Goal: Task Accomplishment & Management: Manage account settings

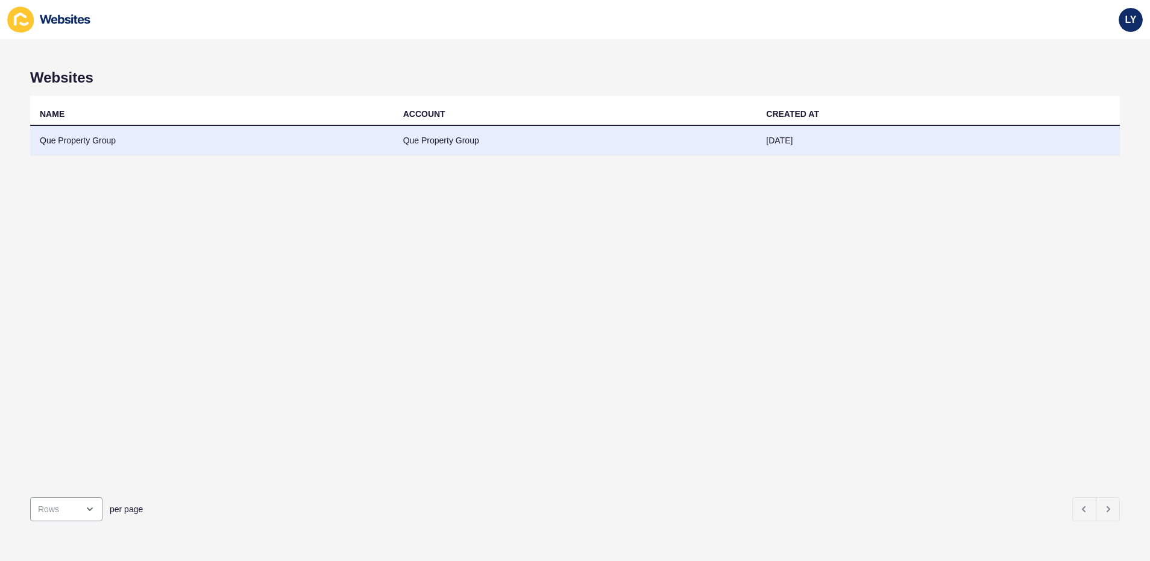
click at [75, 149] on td "Que Property Group" at bounding box center [211, 141] width 363 height 30
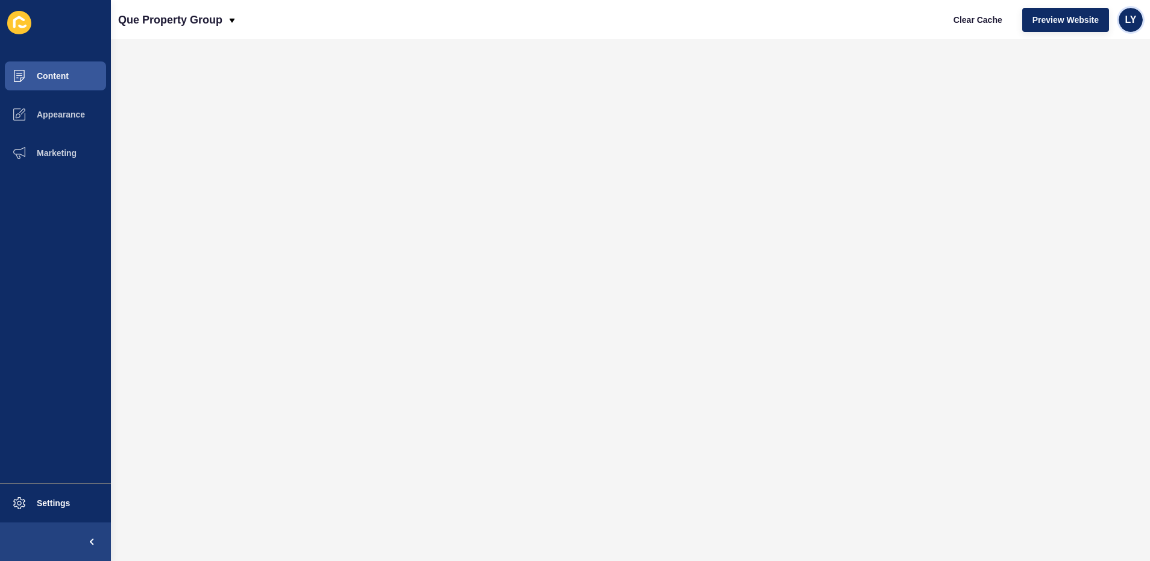
click at [1137, 20] on div "LY" at bounding box center [1131, 20] width 24 height 24
click at [1086, 87] on link "Logout" at bounding box center [1102, 100] width 89 height 27
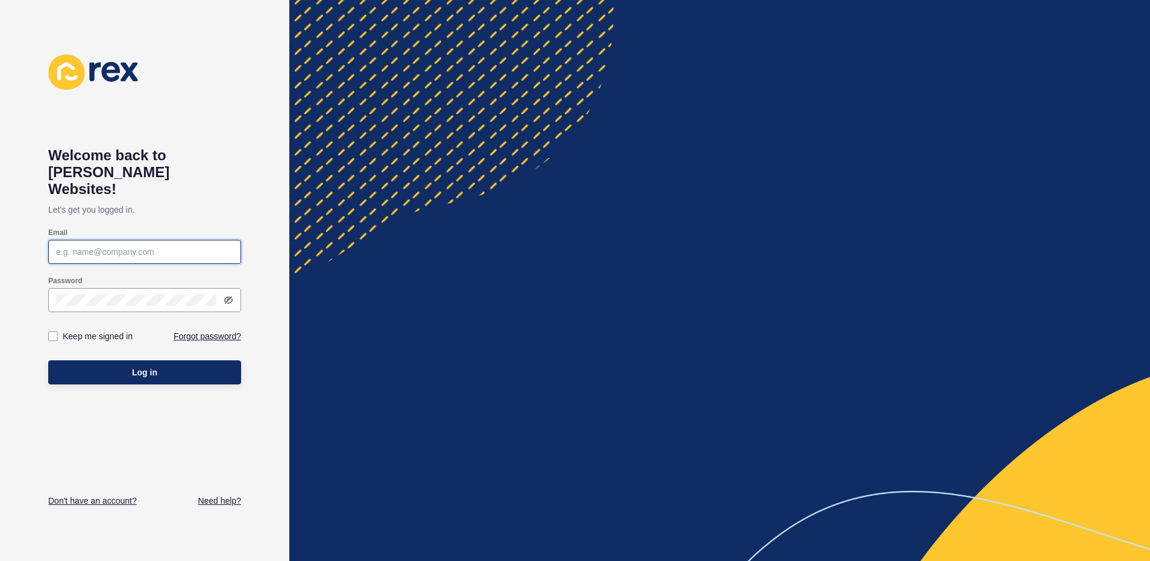
type input "lachlan.young@rexsoftware.com.au"
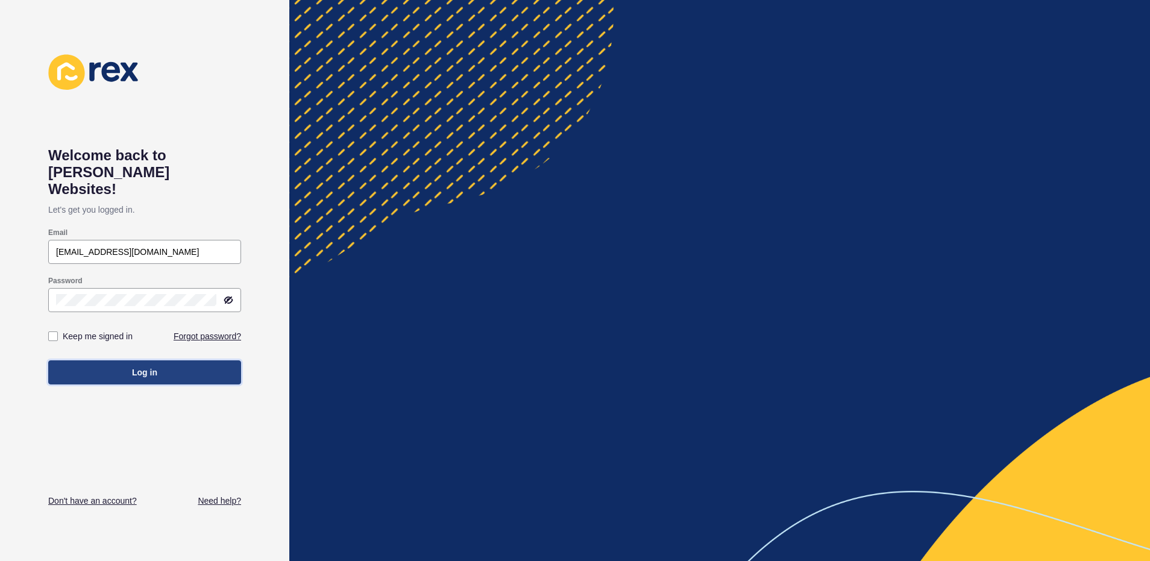
click at [192, 360] on button "Log in" at bounding box center [144, 372] width 193 height 24
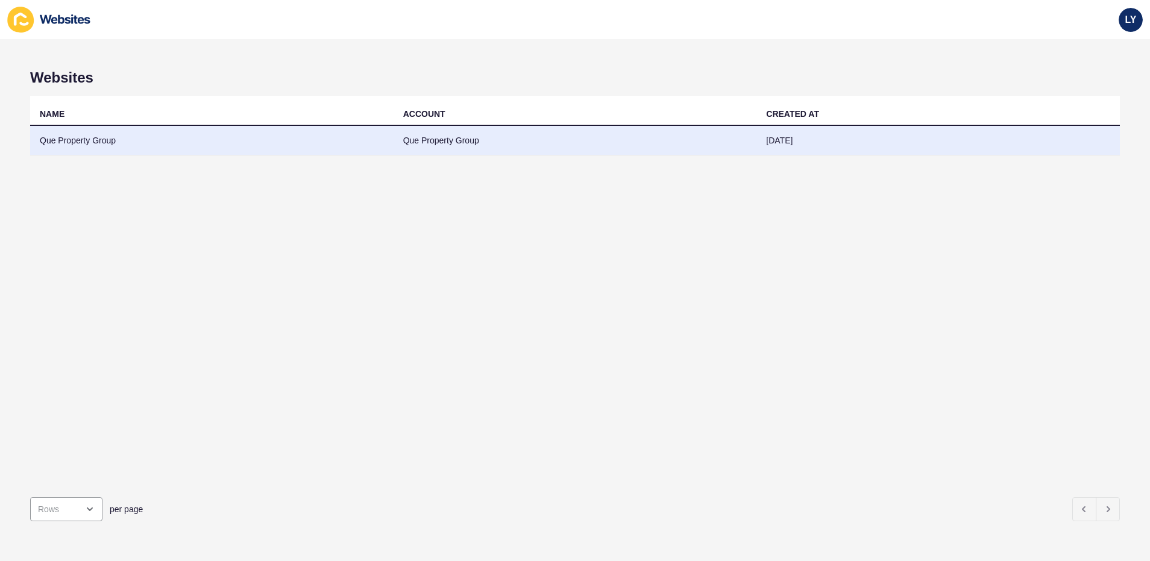
click at [104, 149] on td "Que Property Group" at bounding box center [211, 141] width 363 height 30
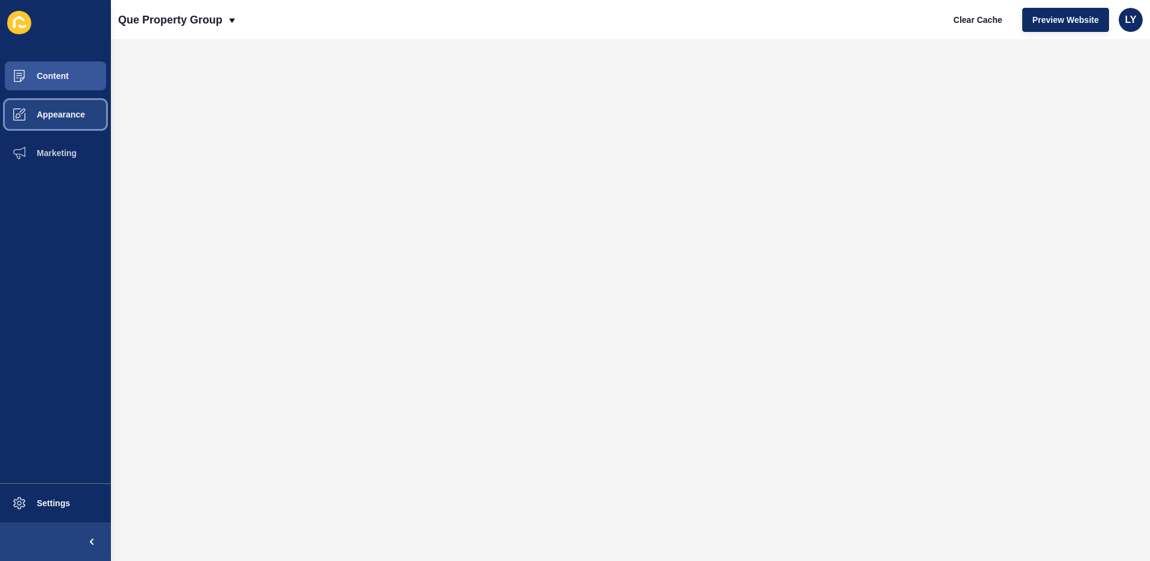
click at [40, 120] on button "Appearance" at bounding box center [55, 114] width 111 height 39
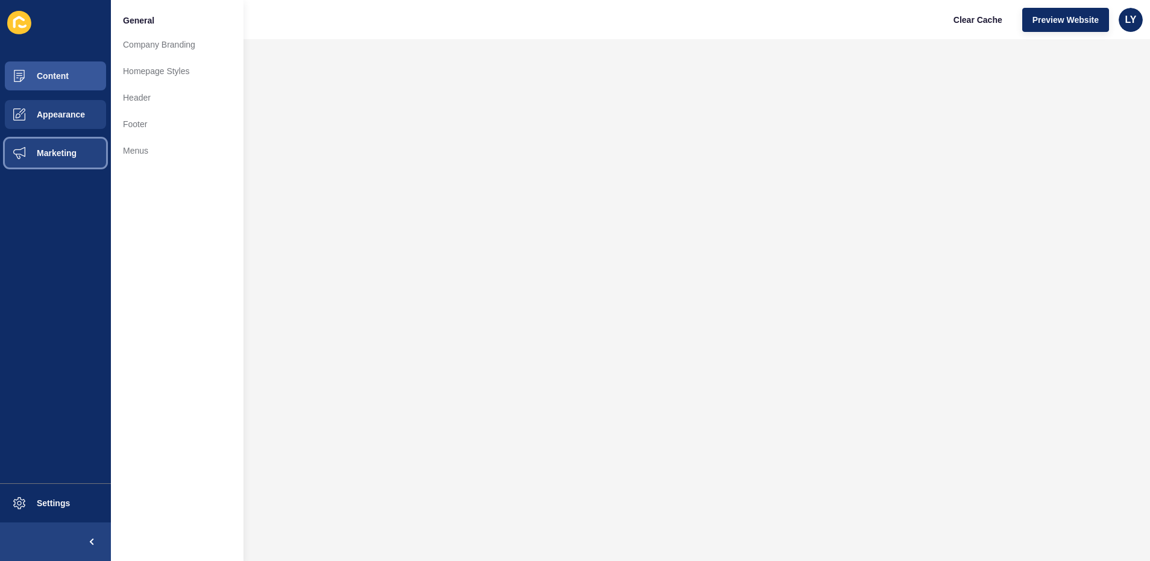
click at [58, 154] on span "Marketing" at bounding box center [37, 153] width 78 height 10
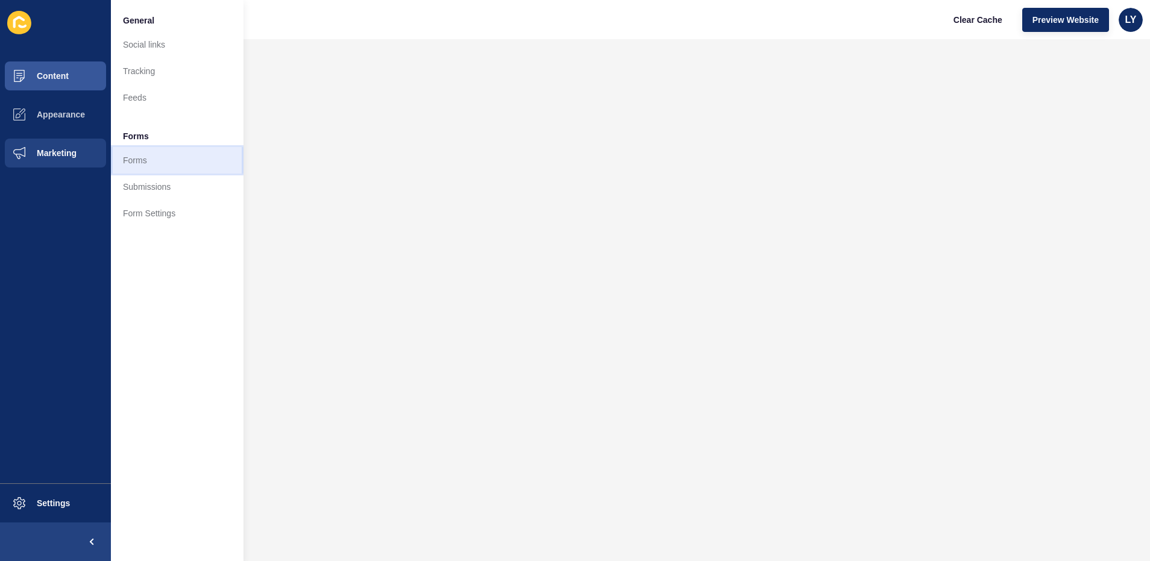
click at [140, 162] on link "Forms" at bounding box center [177, 160] width 133 height 27
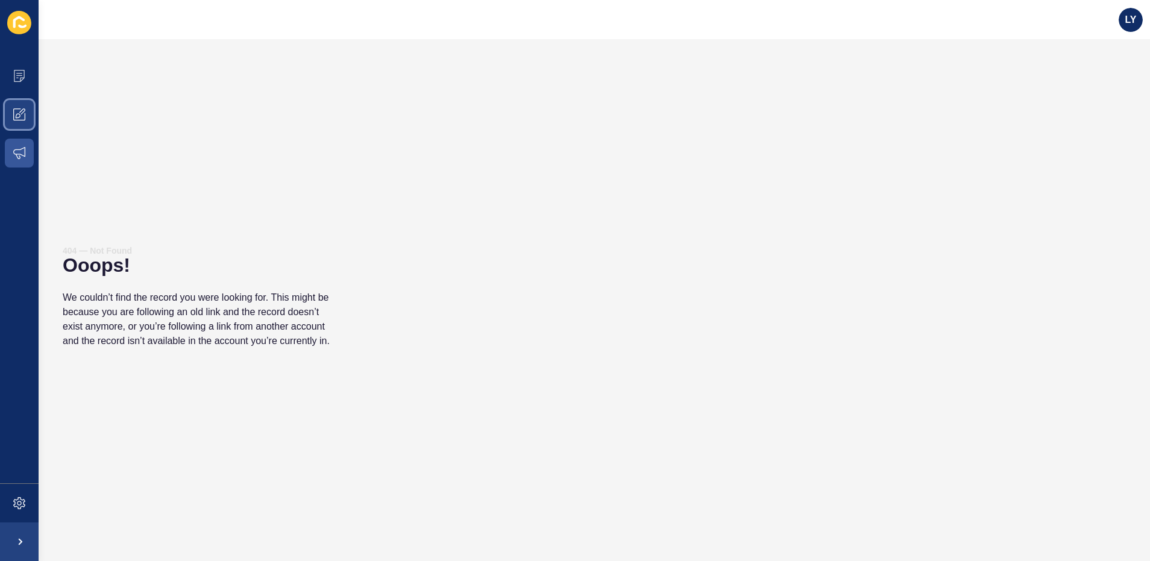
click at [30, 120] on span at bounding box center [19, 114] width 39 height 39
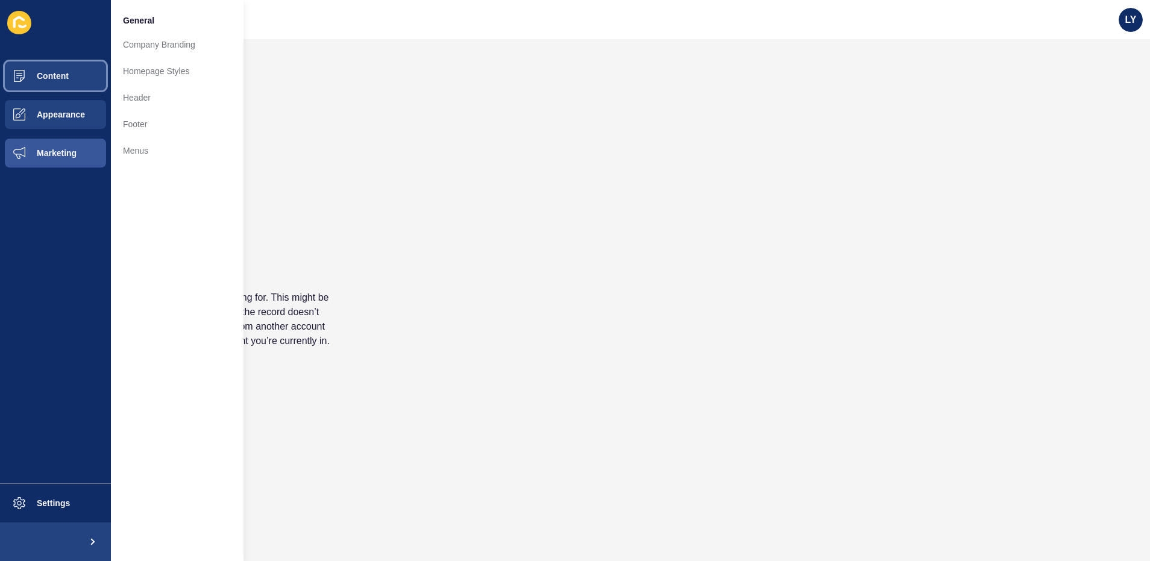
click at [51, 86] on button "Content" at bounding box center [55, 76] width 111 height 39
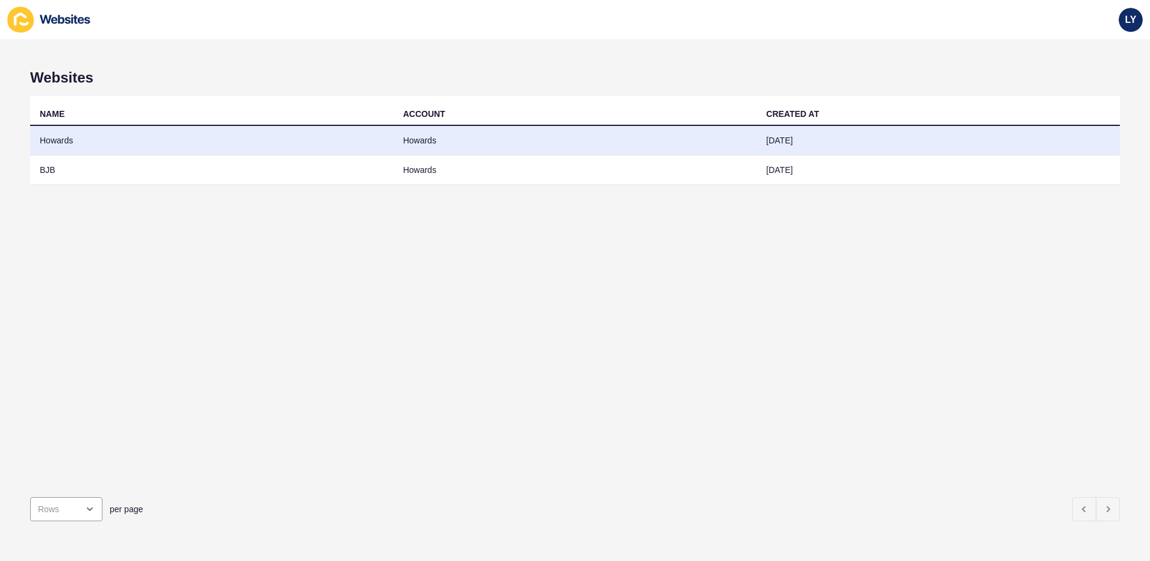
click at [84, 143] on td "Howards" at bounding box center [211, 141] width 363 height 30
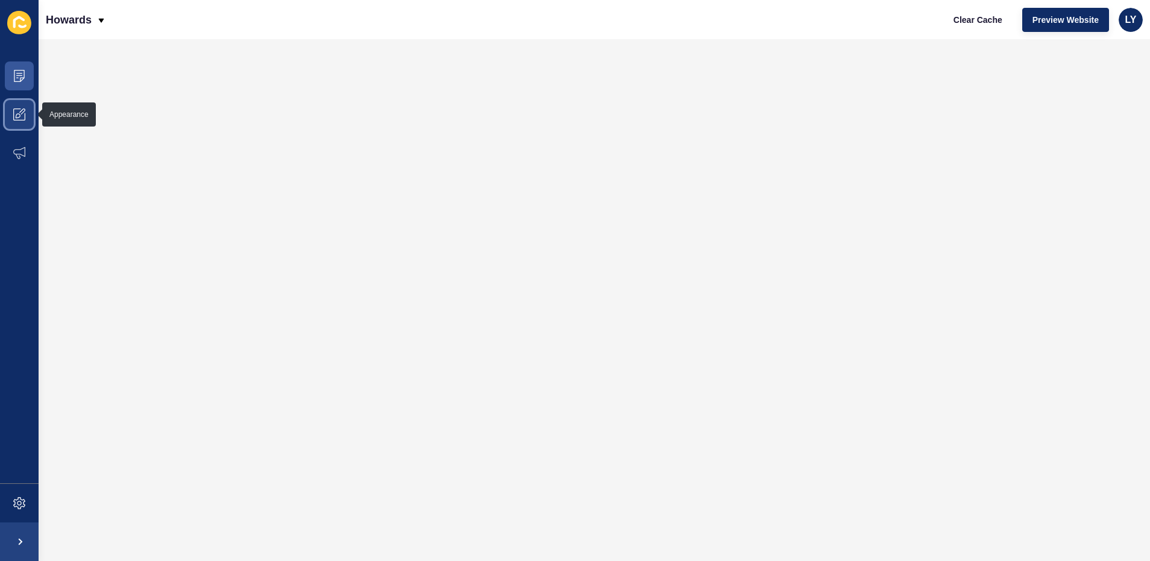
click at [20, 99] on span at bounding box center [19, 114] width 39 height 39
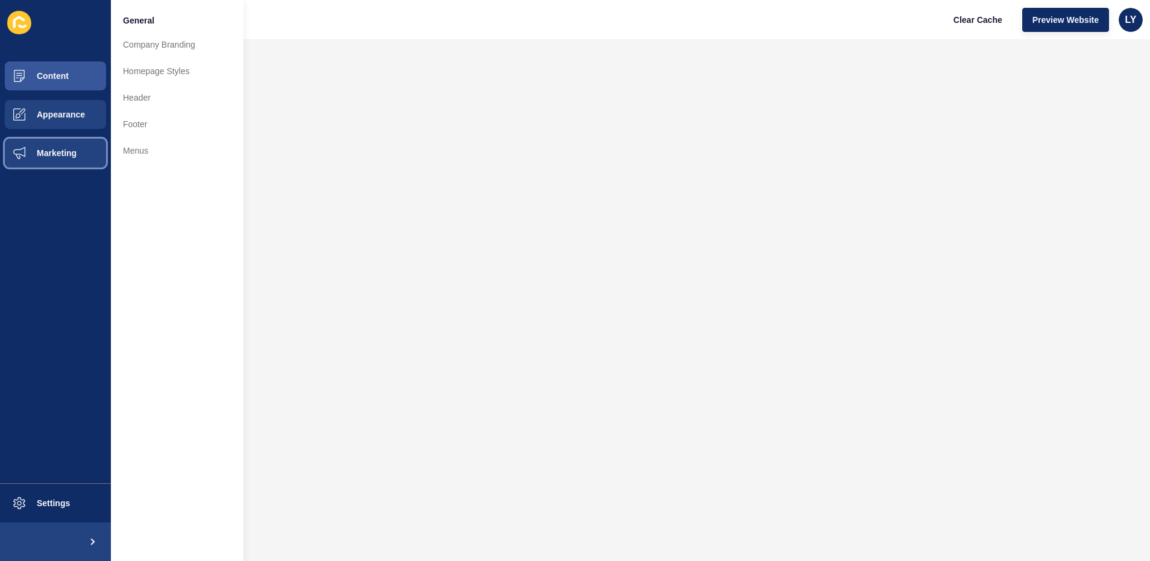
click at [52, 157] on span "Marketing" at bounding box center [37, 153] width 78 height 10
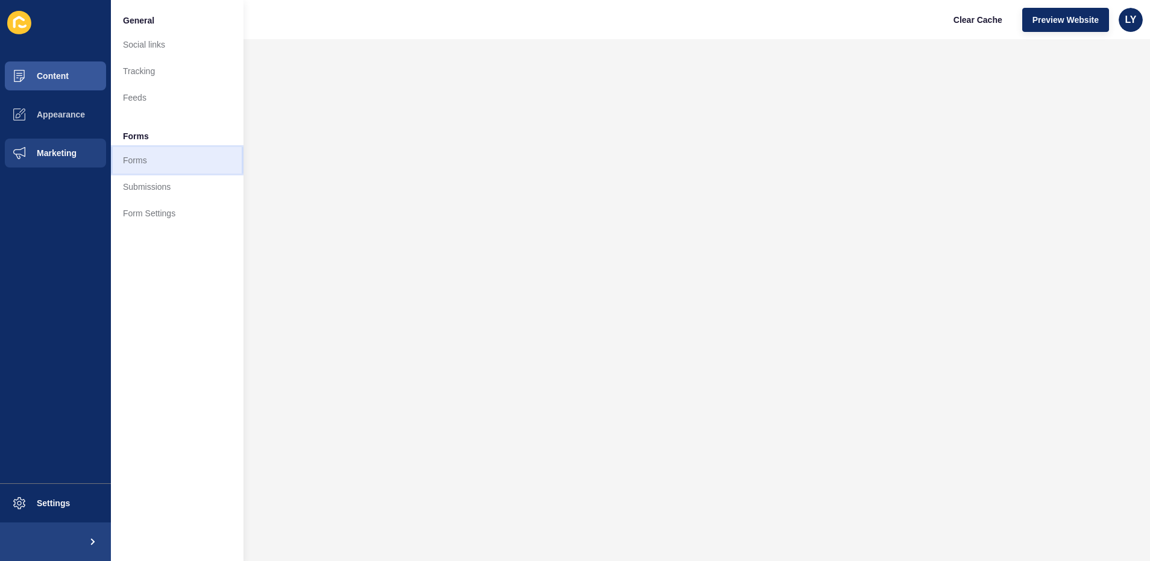
click at [140, 156] on link "Forms" at bounding box center [177, 160] width 133 height 27
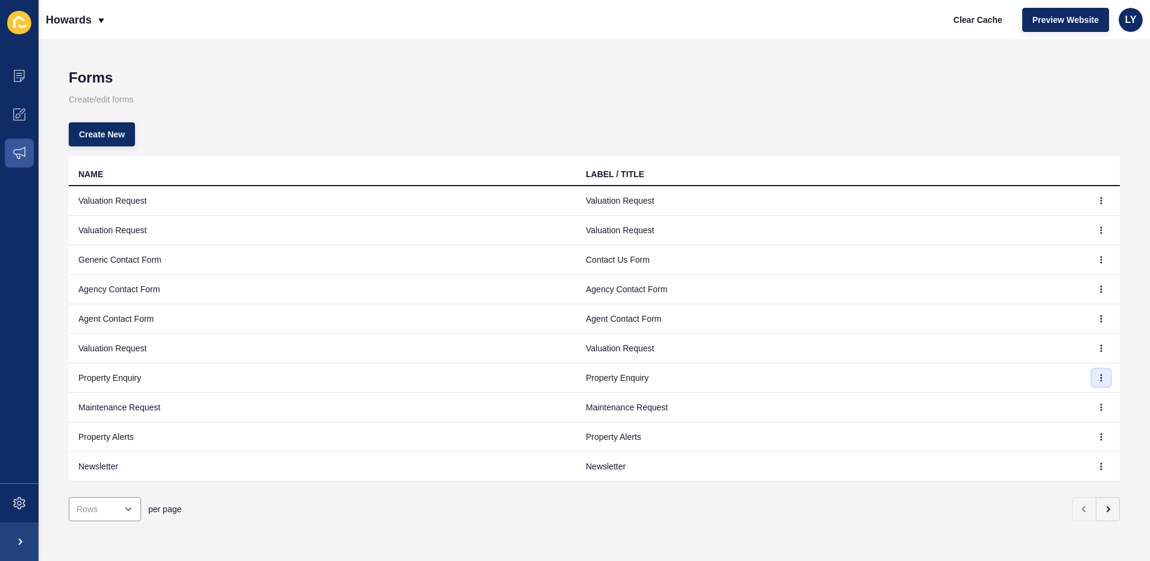
click at [1092, 384] on button "button" at bounding box center [1101, 377] width 18 height 17
click at [1069, 398] on link "Edit" at bounding box center [1059, 402] width 84 height 27
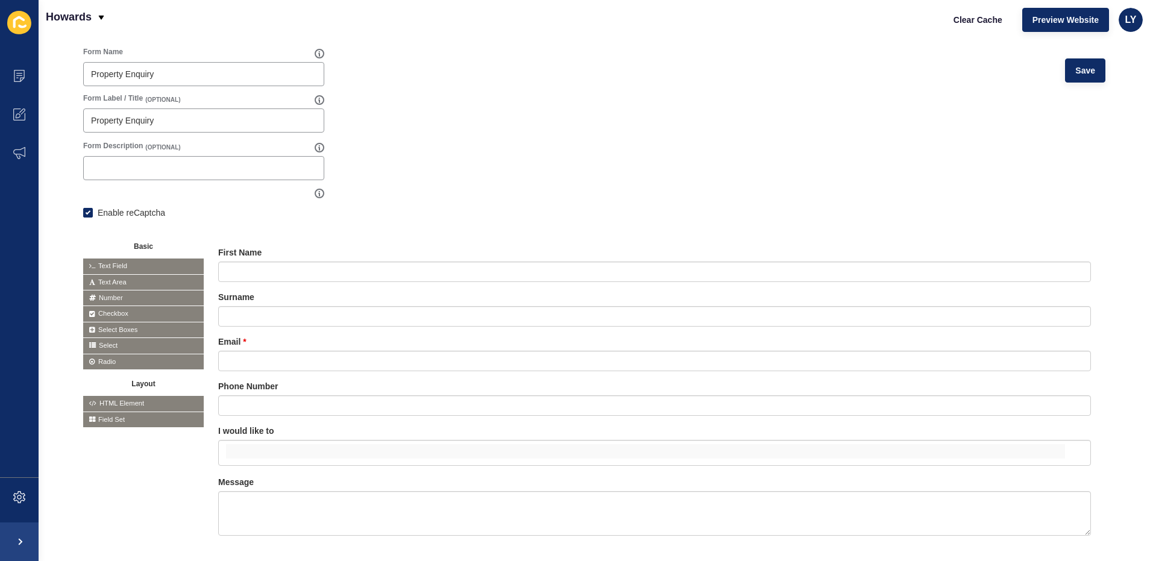
scroll to position [58, 0]
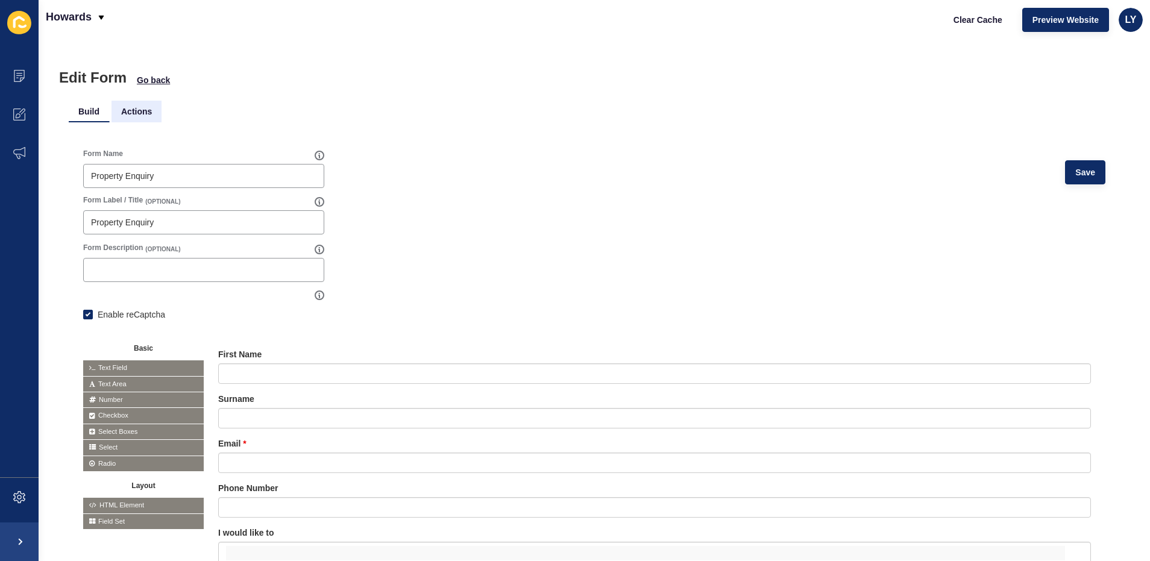
click at [136, 113] on li "Actions" at bounding box center [137, 112] width 50 height 22
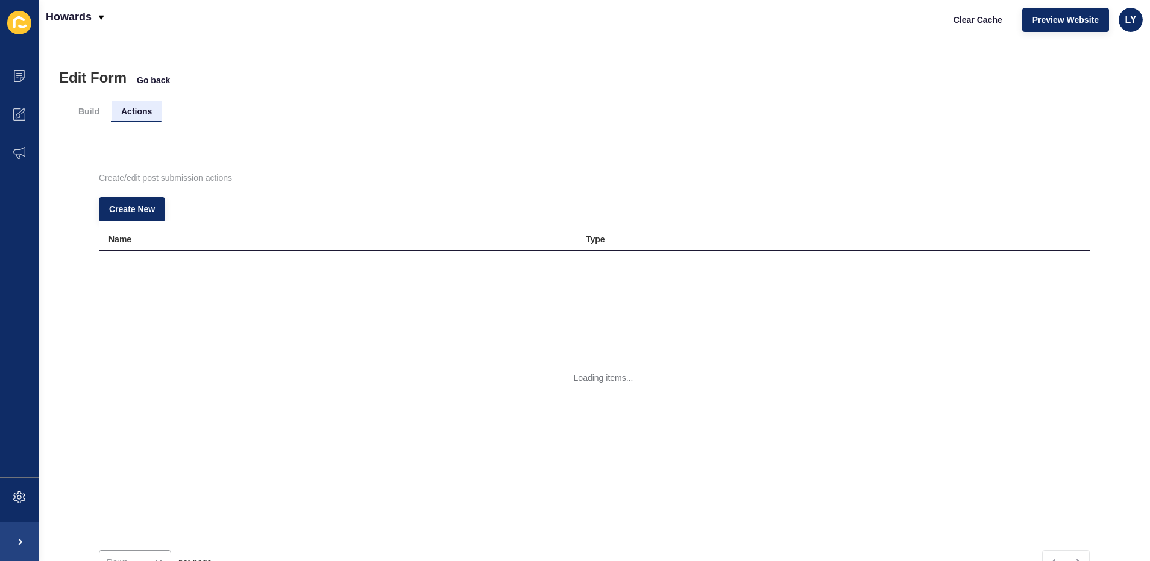
scroll to position [0, 0]
click at [1062, 272] on button "button" at bounding box center [1071, 265] width 18 height 17
click at [1012, 292] on link "Edit" at bounding box center [1020, 290] width 84 height 27
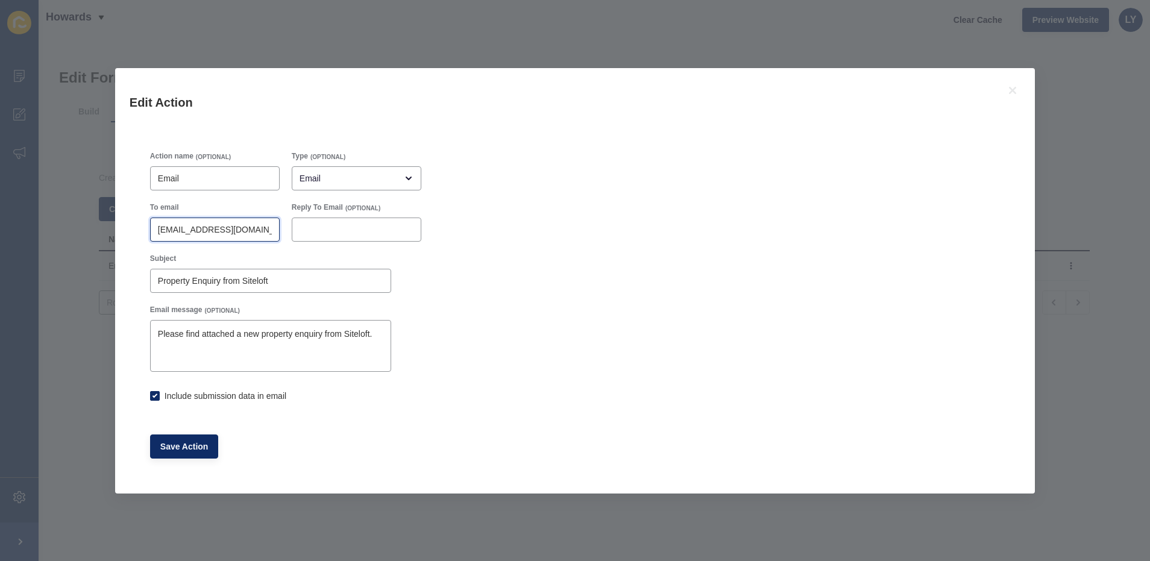
click at [195, 231] on input "[EMAIL_ADDRESS][DOMAIN_NAME]" at bounding box center [215, 230] width 114 height 12
click at [166, 231] on input "[EMAIL_ADDRESS][DOMAIN_NAME]" at bounding box center [215, 230] width 114 height 12
drag, startPoint x: 178, startPoint y: 228, endPoint x: 151, endPoint y: 227, distance: 27.8
click at [145, 227] on div "To email [EMAIL_ADDRESS][DOMAIN_NAME]" at bounding box center [215, 221] width 142 height 51
drag, startPoint x: 175, startPoint y: 230, endPoint x: 209, endPoint y: 232, distance: 33.2
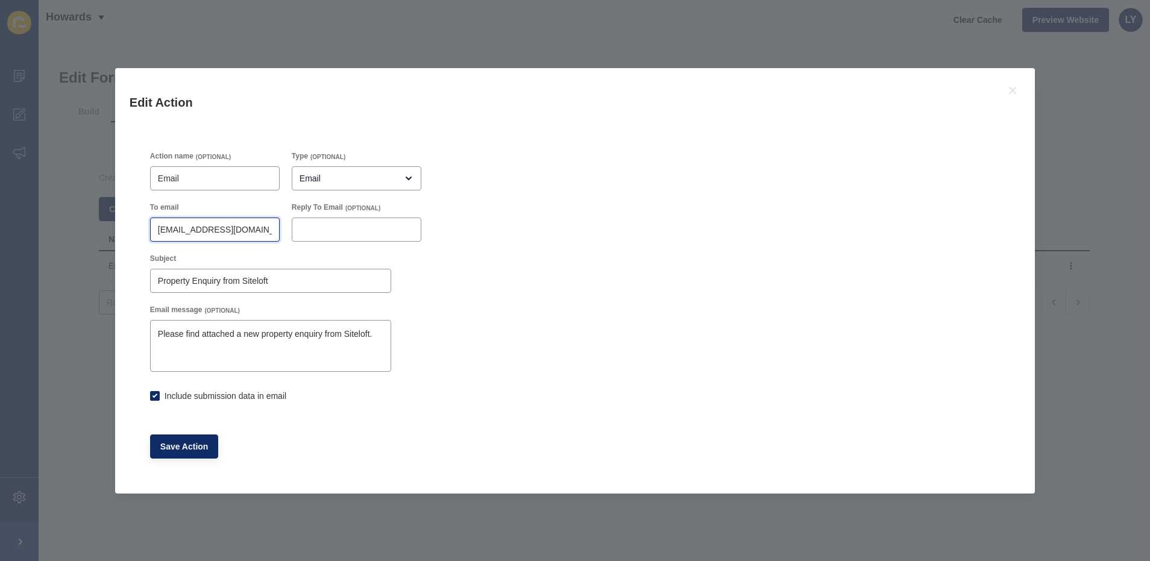
click at [209, 232] on input "[EMAIL_ADDRESS][DOMAIN_NAME]" at bounding box center [215, 230] width 114 height 12
checkbox input "true"
click at [195, 233] on input "[EMAIL_ADDRESS][DOMAIN_NAME]" at bounding box center [215, 230] width 114 height 12
click at [201, 230] on input "[EMAIL_ADDRESS][DOMAIN_NAME],[DOMAIN_NAME][EMAIL_ADDRESS][DOMAIN_NAME]" at bounding box center [215, 230] width 114 height 12
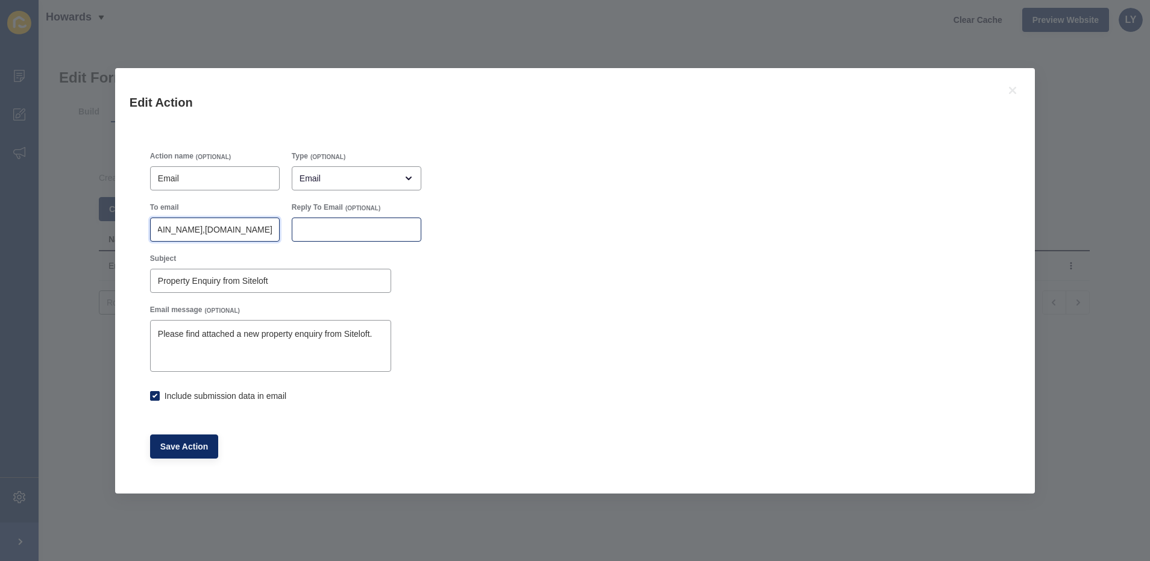
scroll to position [0, 171]
type input "[EMAIL_ADDRESS][DOMAIN_NAME],[DOMAIN_NAME][EMAIL_ADDRESS][DOMAIN_NAME]"
click at [172, 447] on span "Save Action" at bounding box center [184, 447] width 48 height 12
checkbox input "true"
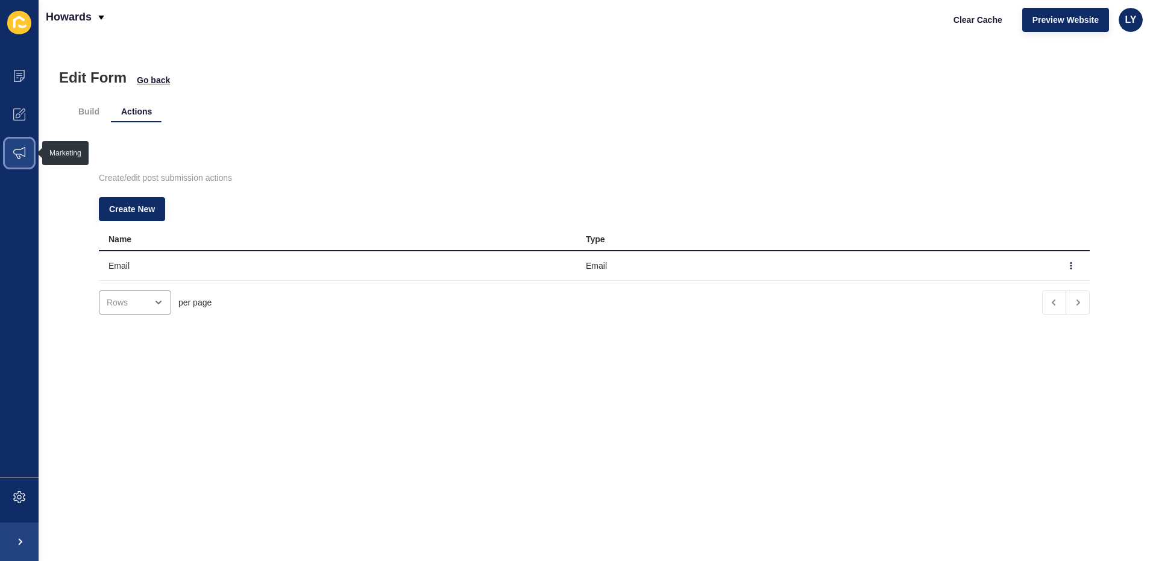
click at [19, 159] on icon at bounding box center [19, 153] width 12 height 12
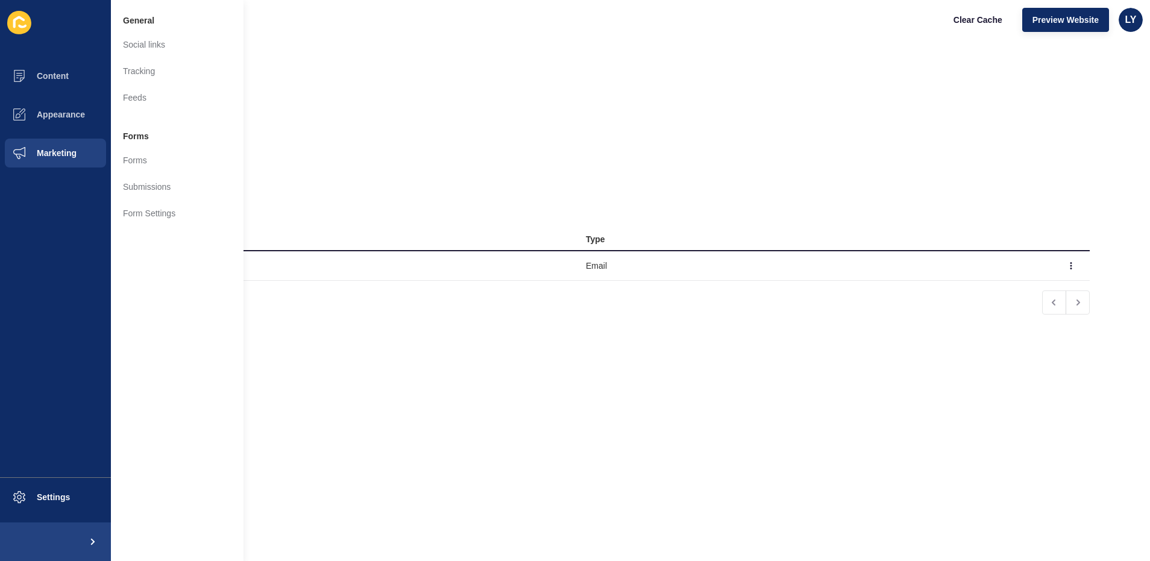
click at [356, 292] on div "per page" at bounding box center [570, 303] width 951 height 24
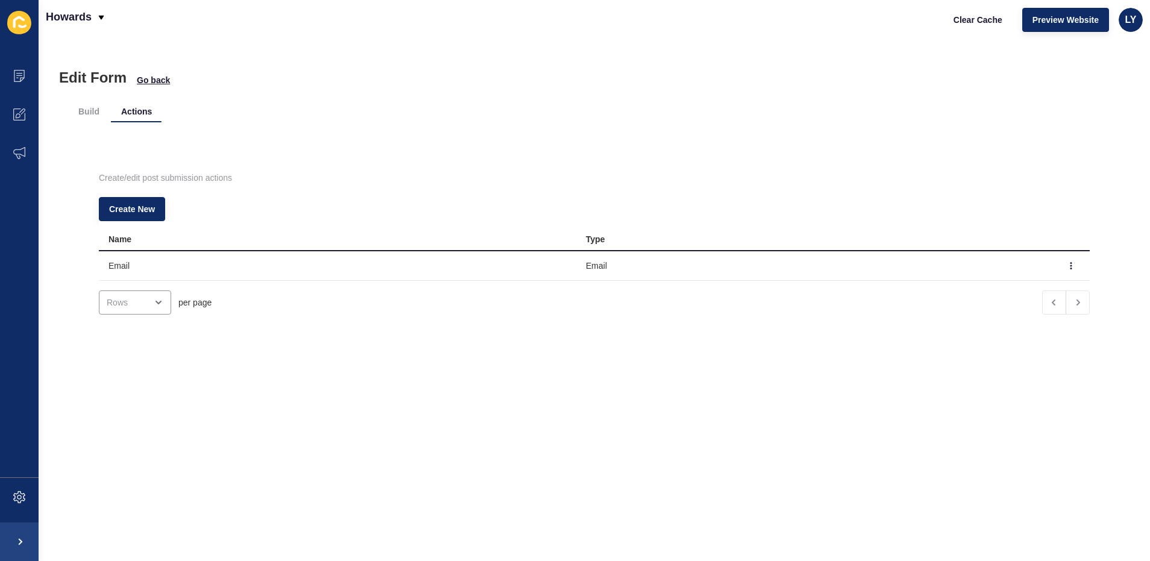
click at [80, 122] on div "Create/edit post submission actions Create New Name Type Email Email per page" at bounding box center [594, 238] width 1051 height 232
click at [83, 110] on li "Build" at bounding box center [89, 112] width 40 height 22
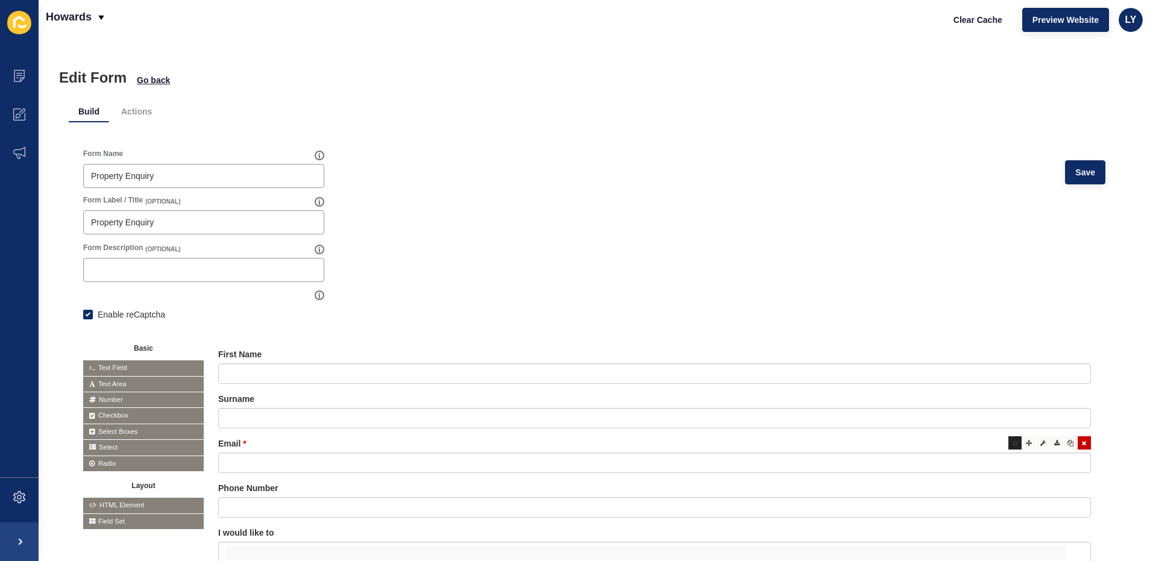
click at [1013, 443] on icon at bounding box center [1015, 443] width 5 height 6
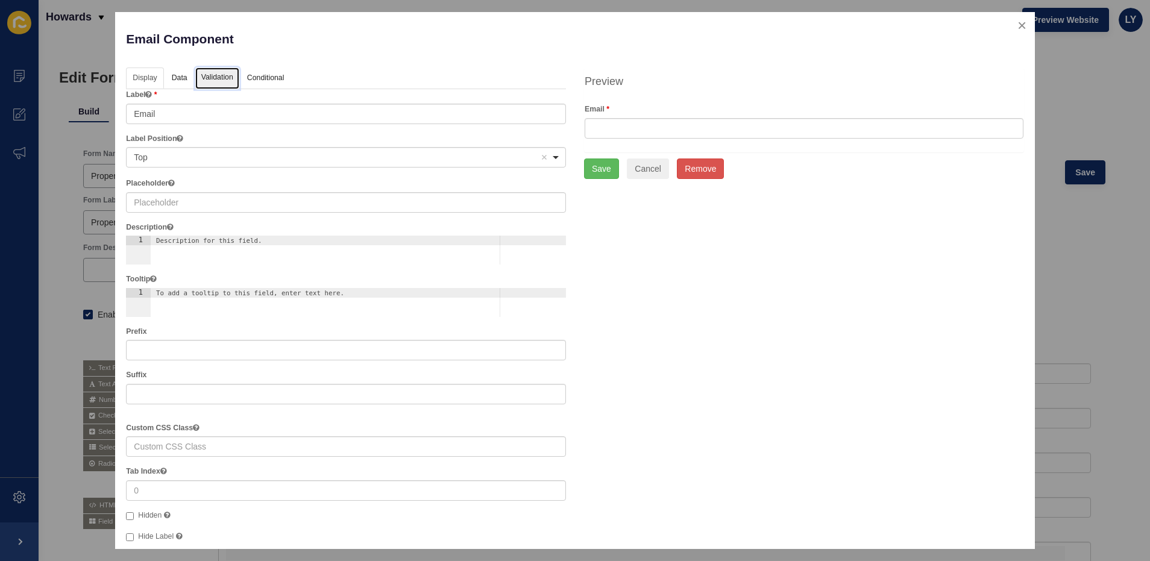
click at [209, 75] on link "Validation" at bounding box center [217, 79] width 44 height 22
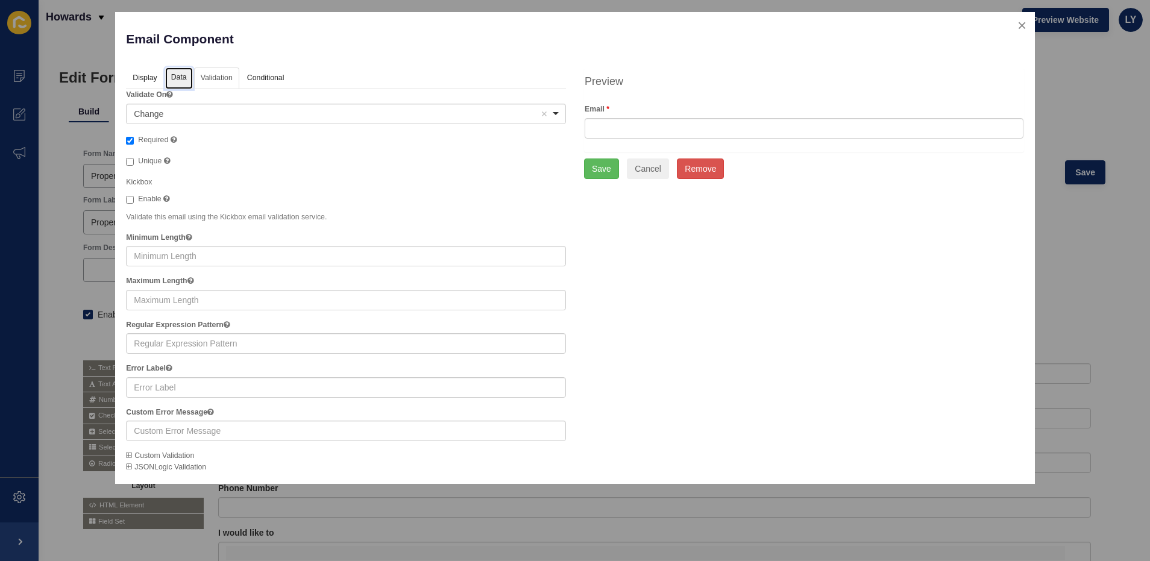
click at [187, 75] on link "Data" at bounding box center [179, 79] width 28 height 22
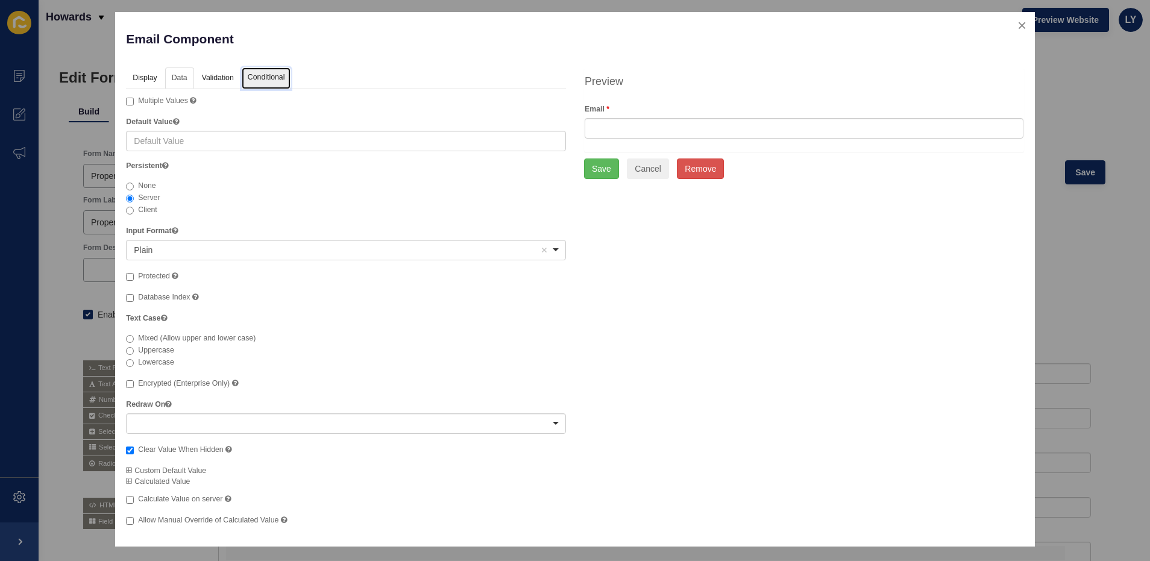
click at [247, 80] on link "Conditional" at bounding box center [266, 79] width 49 height 22
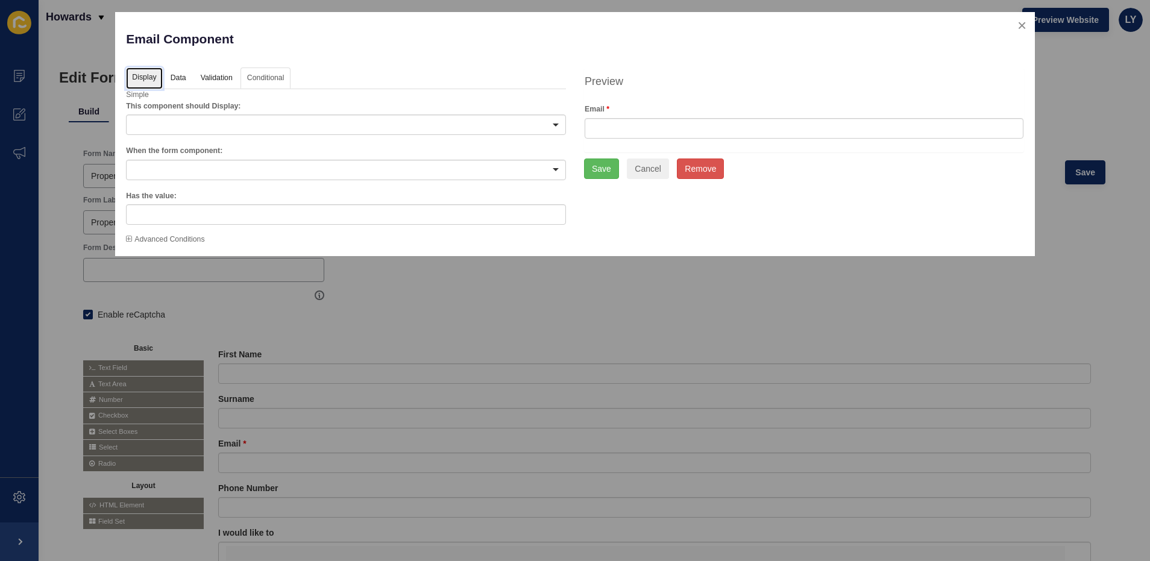
click at [149, 83] on link "Display" at bounding box center [144, 79] width 36 height 22
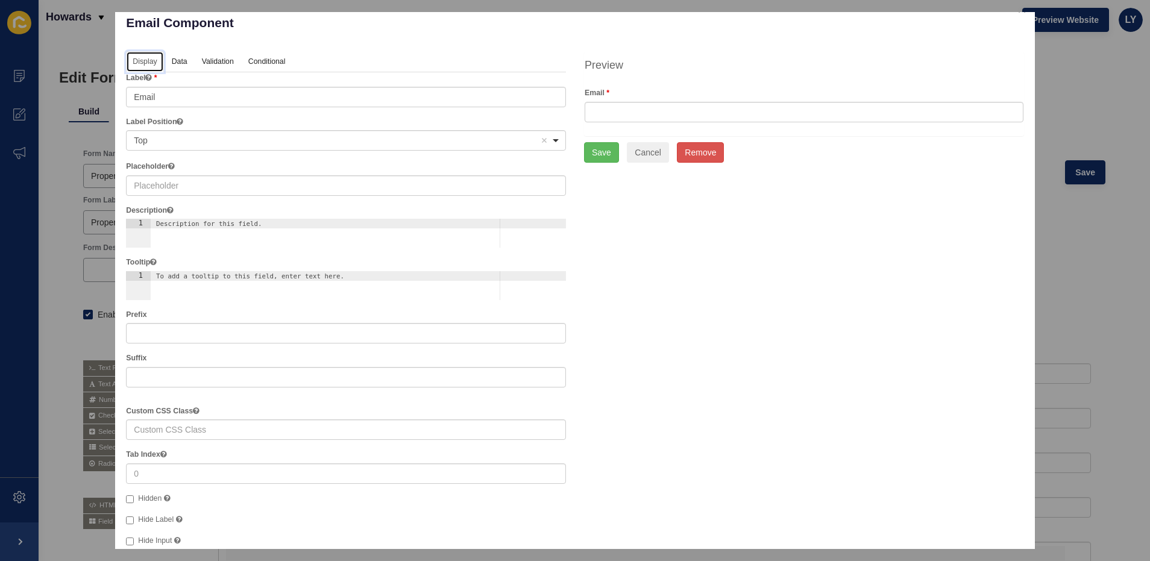
scroll to position [17, 0]
click at [205, 274] on div "To add a tooltip to this field, enter text here." at bounding box center [337, 275] width 363 height 8
type textarea "e"
type textarea "Hello"
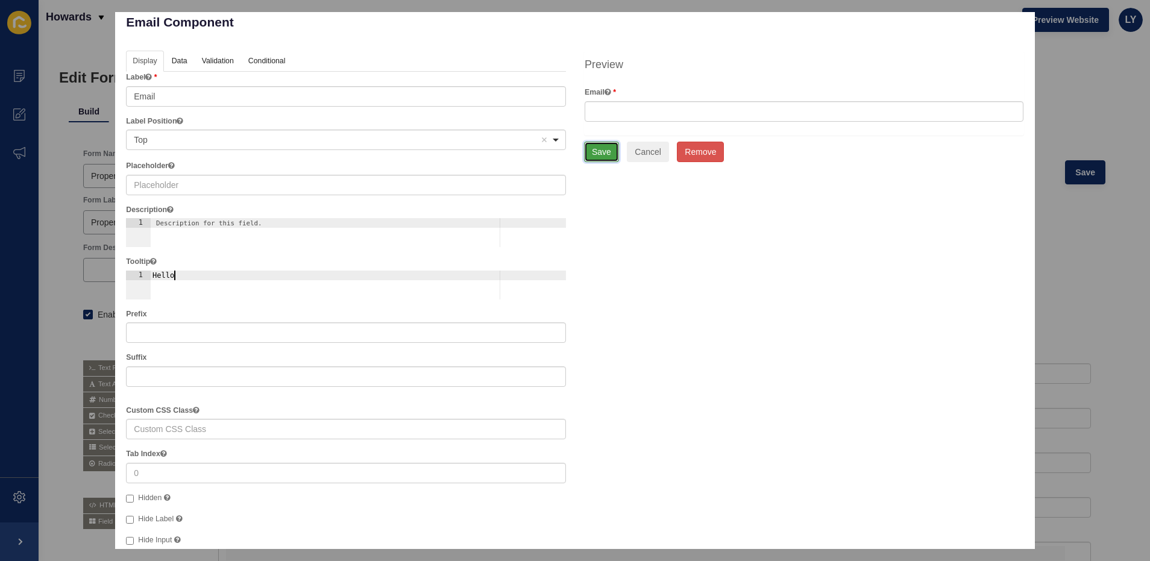
click at [593, 159] on button "Save" at bounding box center [601, 152] width 35 height 20
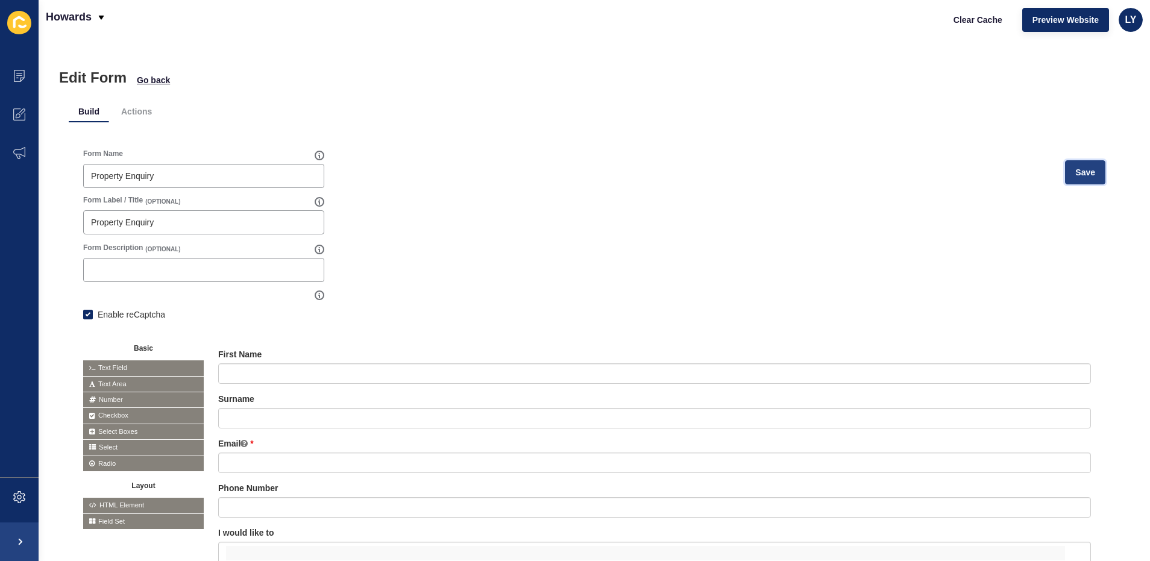
click at [1078, 171] on span "Save" at bounding box center [1085, 172] width 20 height 12
click at [973, 28] on button "Clear Cache" at bounding box center [977, 20] width 69 height 24
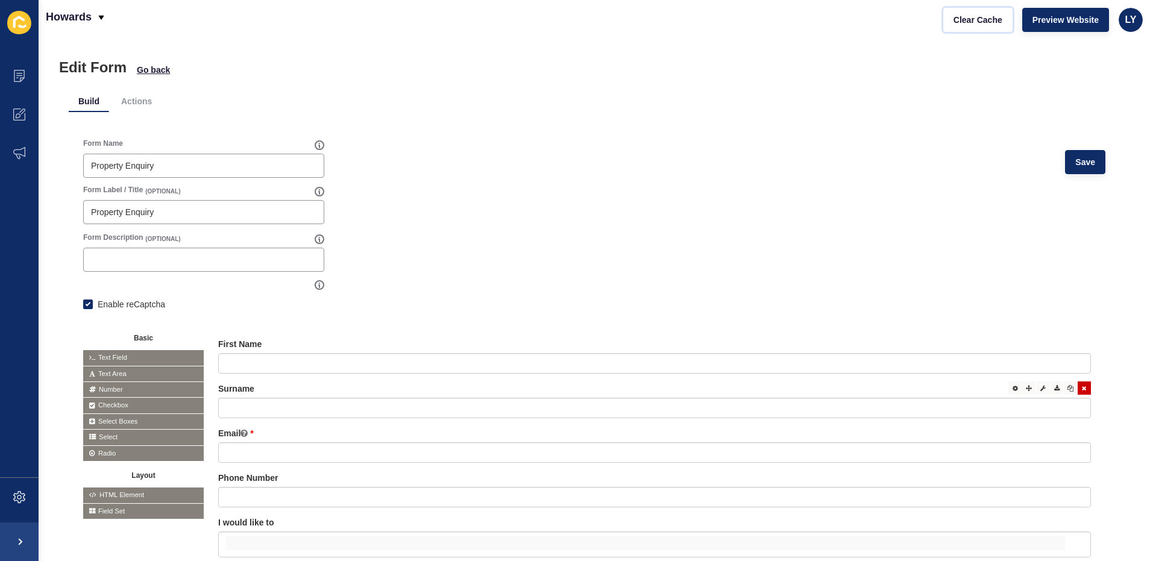
scroll to position [22, 0]
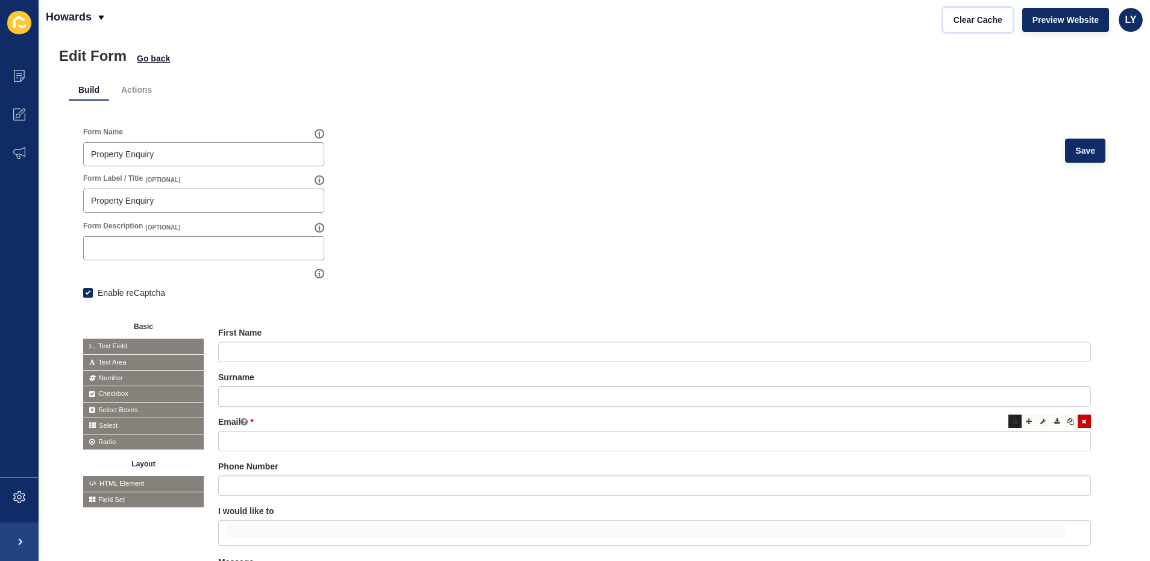
click at [1013, 421] on icon at bounding box center [1015, 421] width 5 height 6
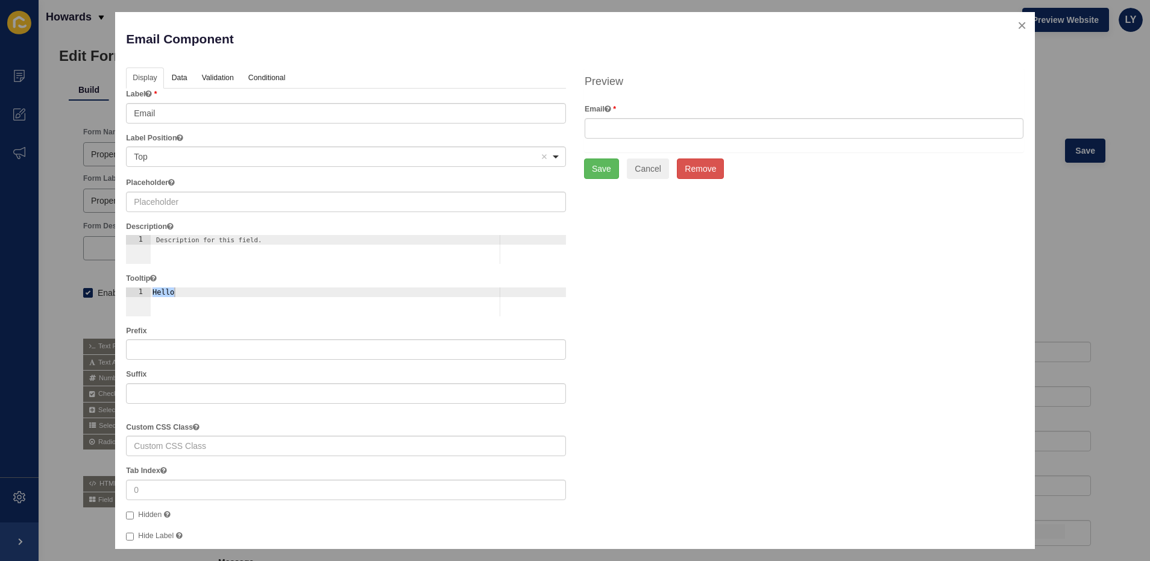
type textarea "Hello"
click at [216, 297] on div "Hello" at bounding box center [358, 312] width 416 height 48
drag, startPoint x: 804, startPoint y: 245, endPoint x: 675, endPoint y: 206, distance: 134.8
click at [804, 245] on div "Display Data Validation API Conditional Logic Layout Label Email Label Position…" at bounding box center [575, 373] width 916 height 611
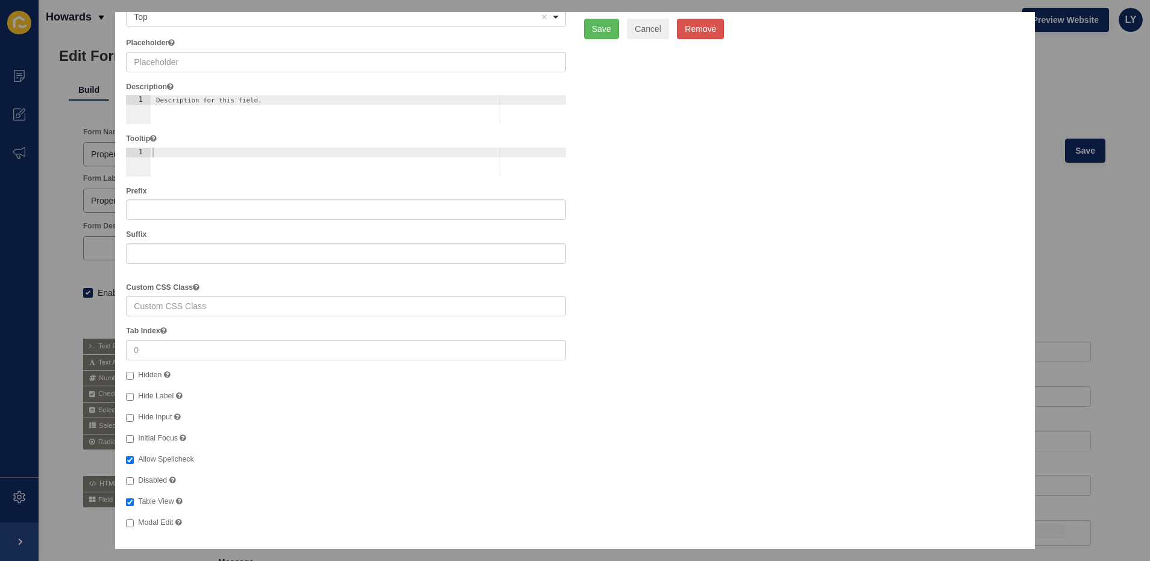
scroll to position [0, 0]
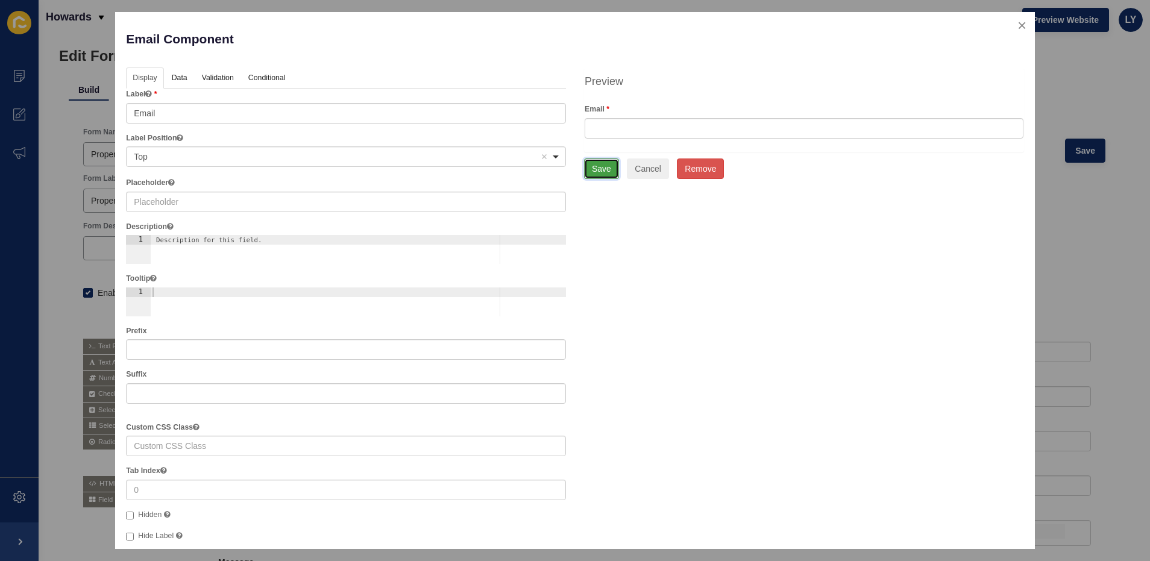
click at [592, 166] on button "Save" at bounding box center [601, 169] width 35 height 20
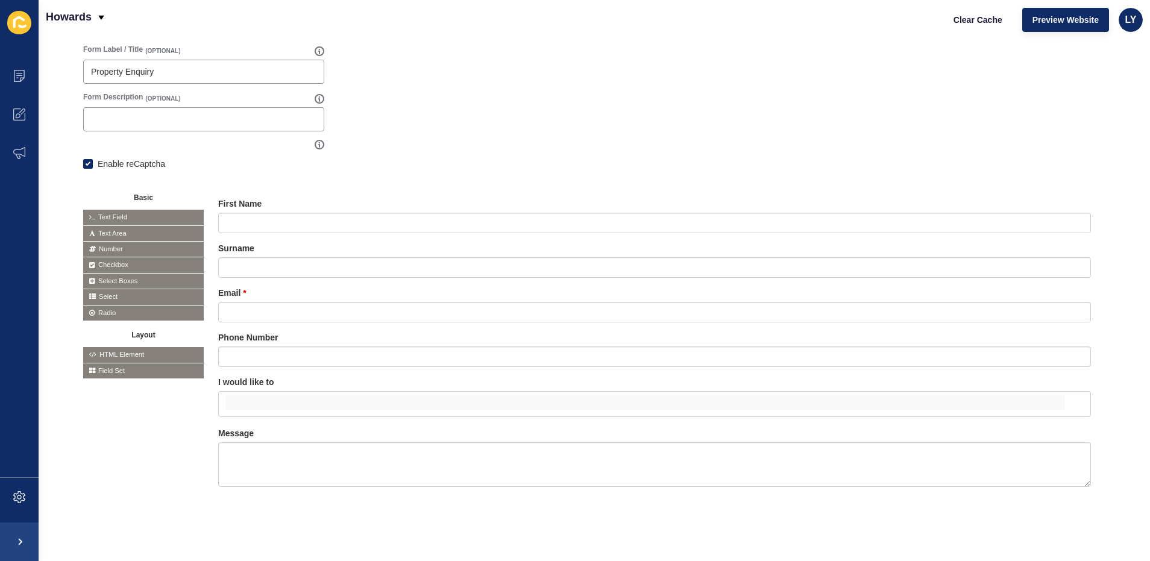
scroll to position [160, 0]
click at [17, 498] on icon at bounding box center [19, 497] width 5 height 5
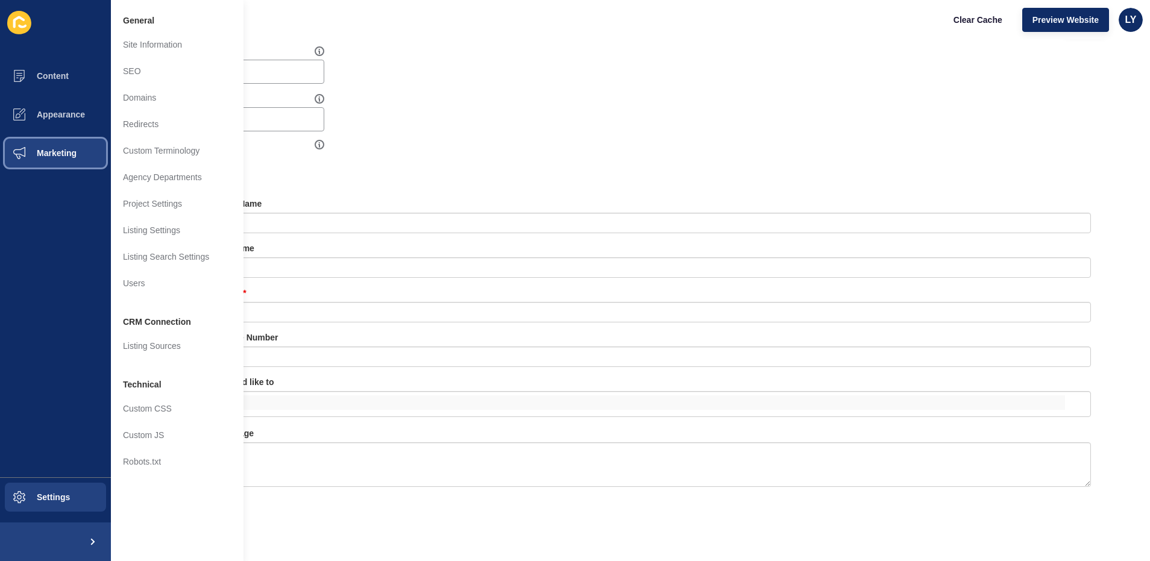
click at [51, 151] on span "Marketing" at bounding box center [37, 153] width 78 height 10
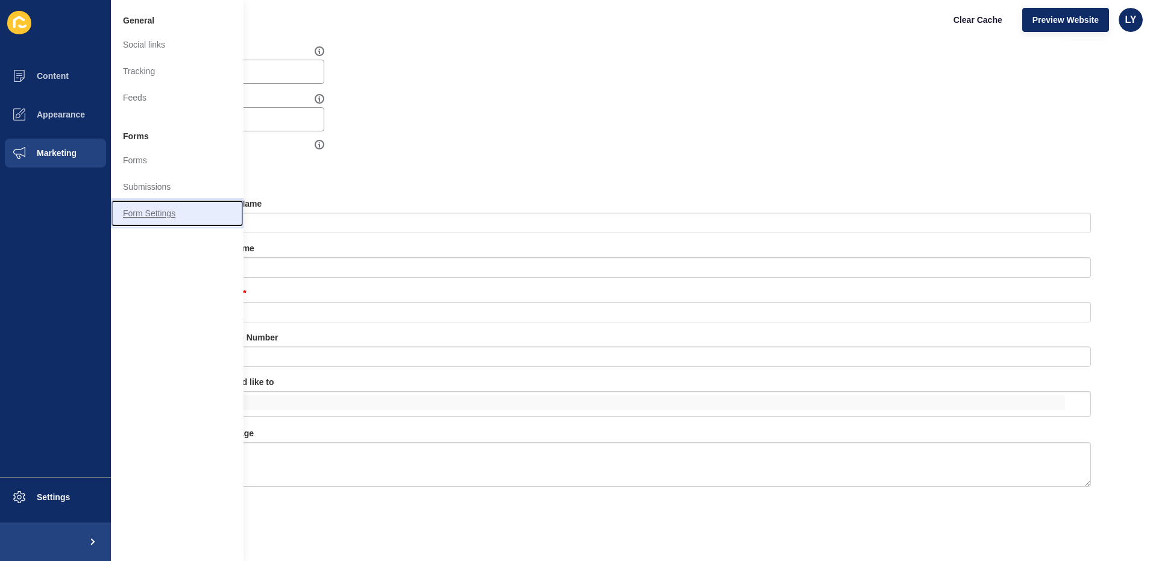
click at [144, 200] on link "Form Settings" at bounding box center [177, 213] width 133 height 27
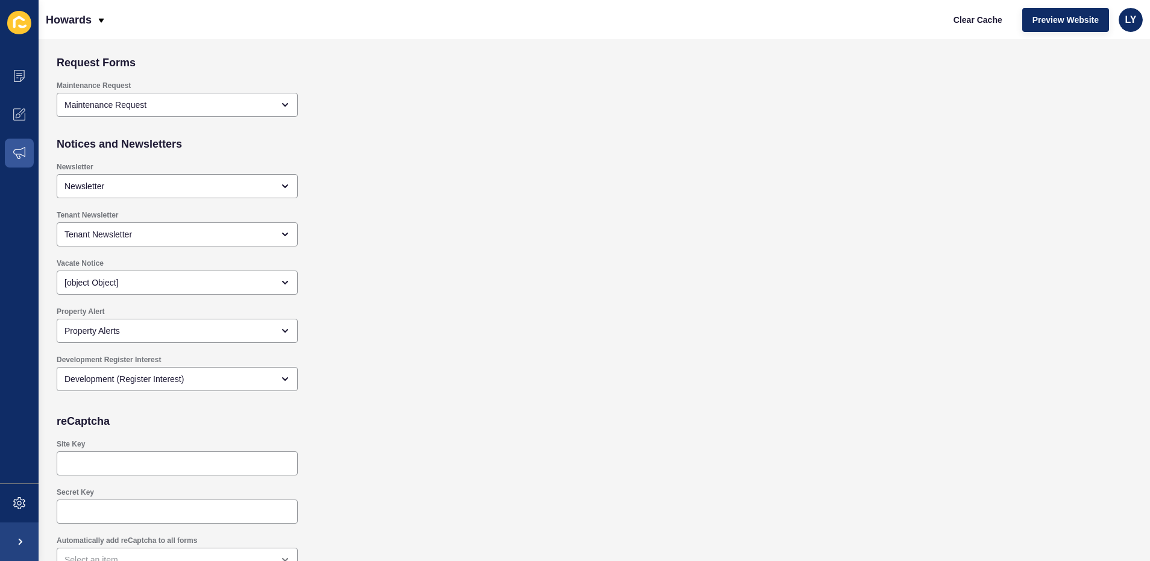
scroll to position [1031, 0]
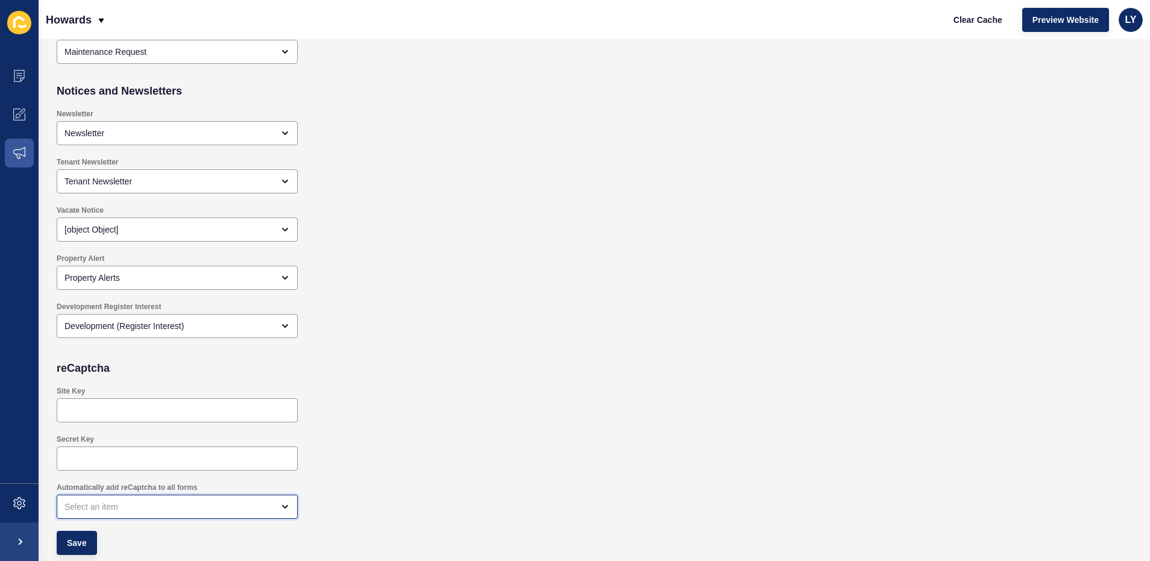
click at [136, 506] on div "open menu" at bounding box center [168, 507] width 209 height 12
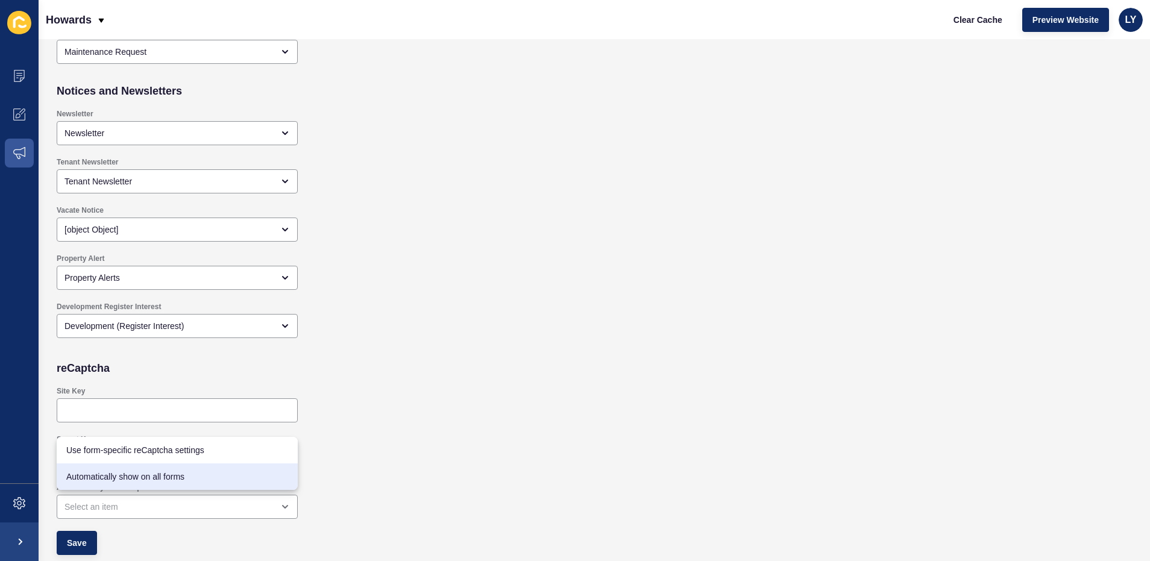
click at [453, 310] on div "Development Register Interest Development (Register Interest)" at bounding box center [486, 320] width 870 height 48
click at [254, 513] on div "close menu" at bounding box center [177, 507] width 241 height 24
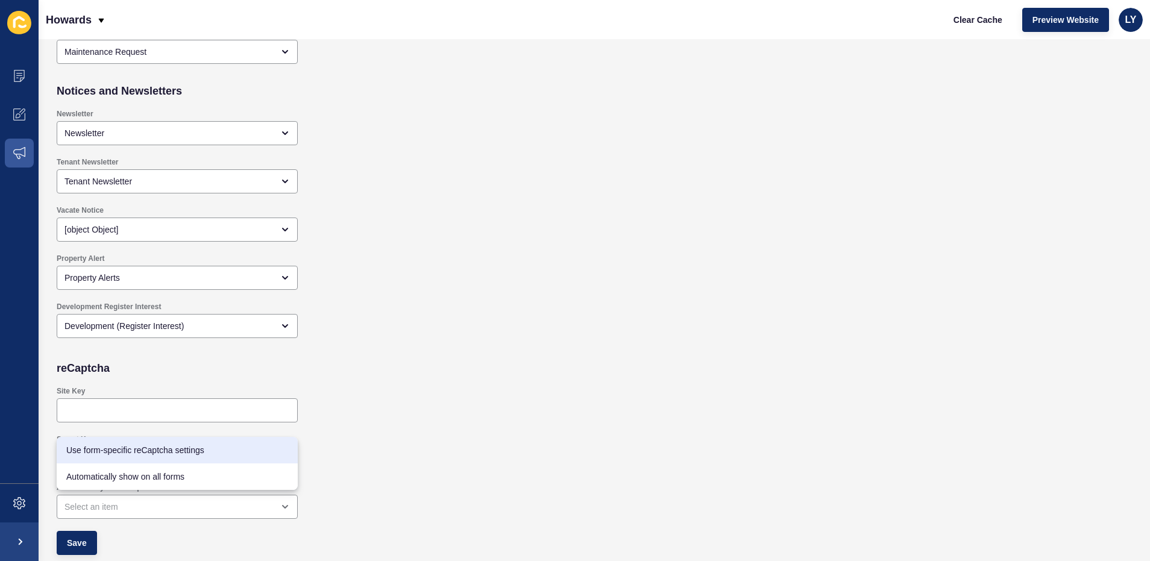
click at [346, 423] on div "Site Key" at bounding box center [486, 404] width 870 height 48
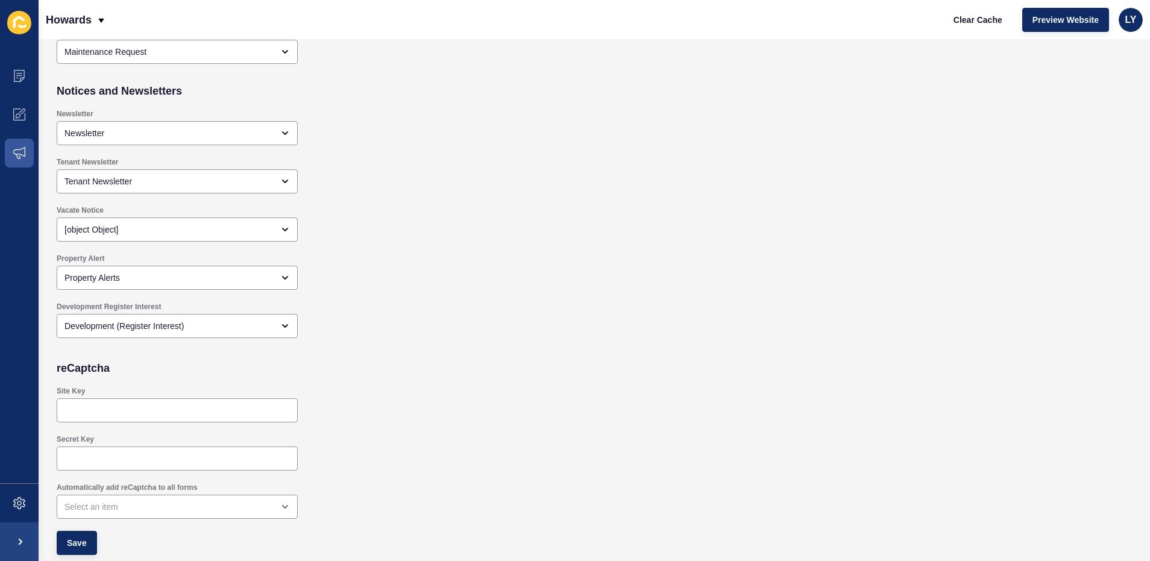
scroll to position [619, 0]
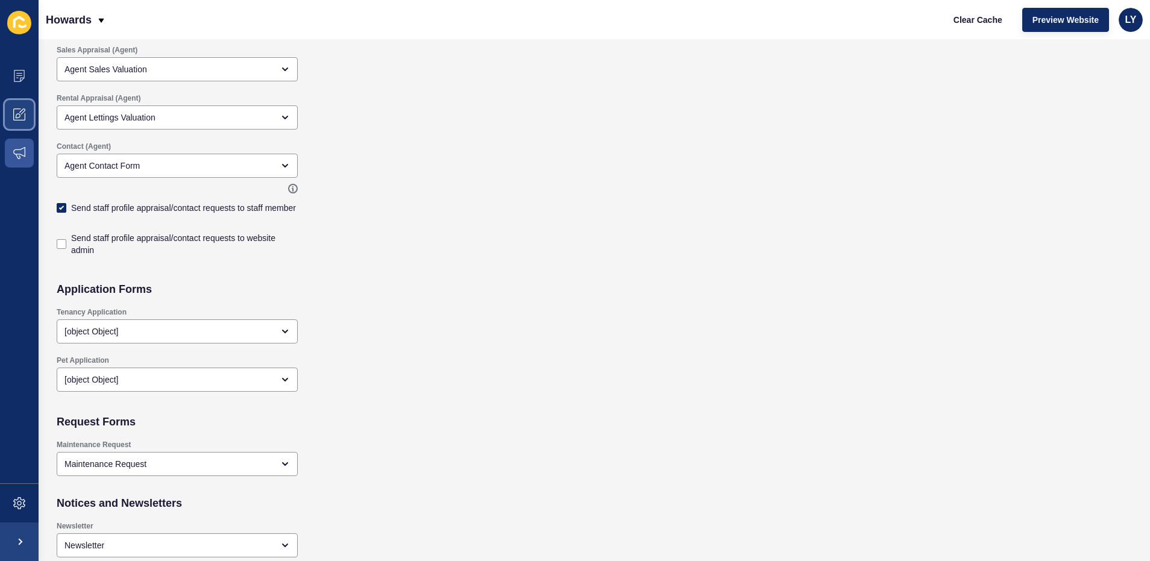
click at [26, 118] on span at bounding box center [19, 114] width 39 height 39
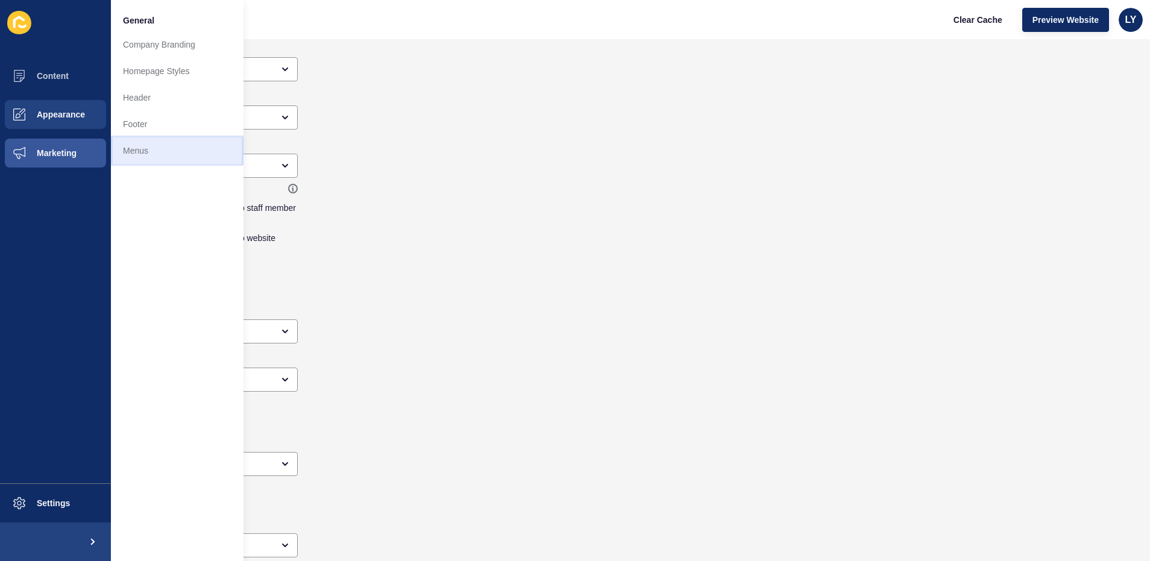
click at [125, 149] on link "Menus" at bounding box center [177, 150] width 133 height 27
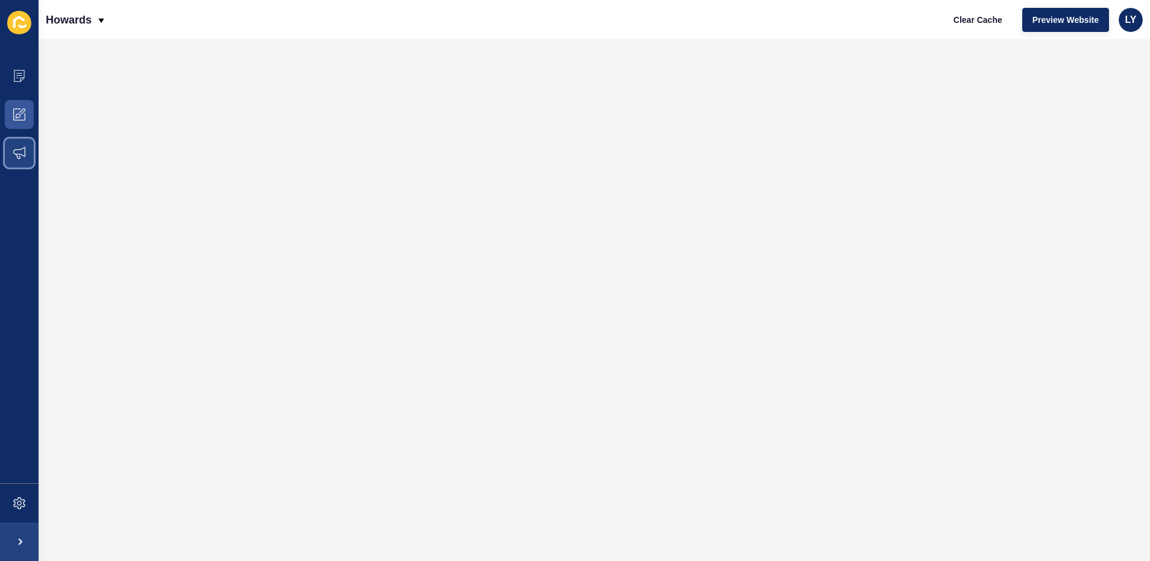
click at [25, 155] on span at bounding box center [19, 153] width 39 height 39
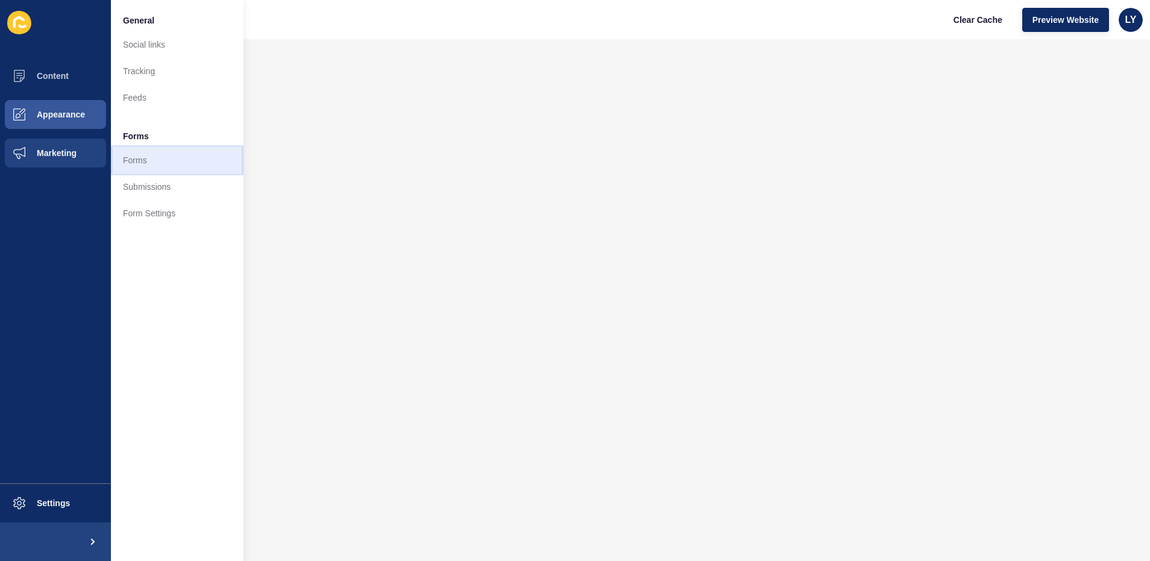
click at [157, 162] on link "Forms" at bounding box center [177, 160] width 133 height 27
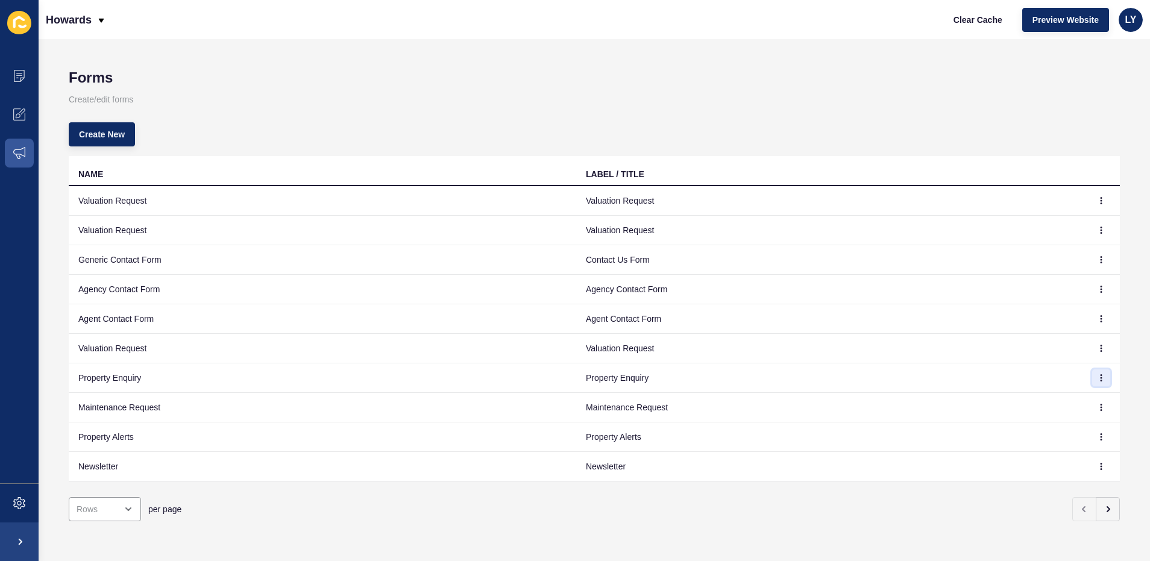
click at [1098, 380] on icon "button" at bounding box center [1101, 377] width 7 height 7
click at [1063, 397] on link "Edit" at bounding box center [1059, 402] width 84 height 27
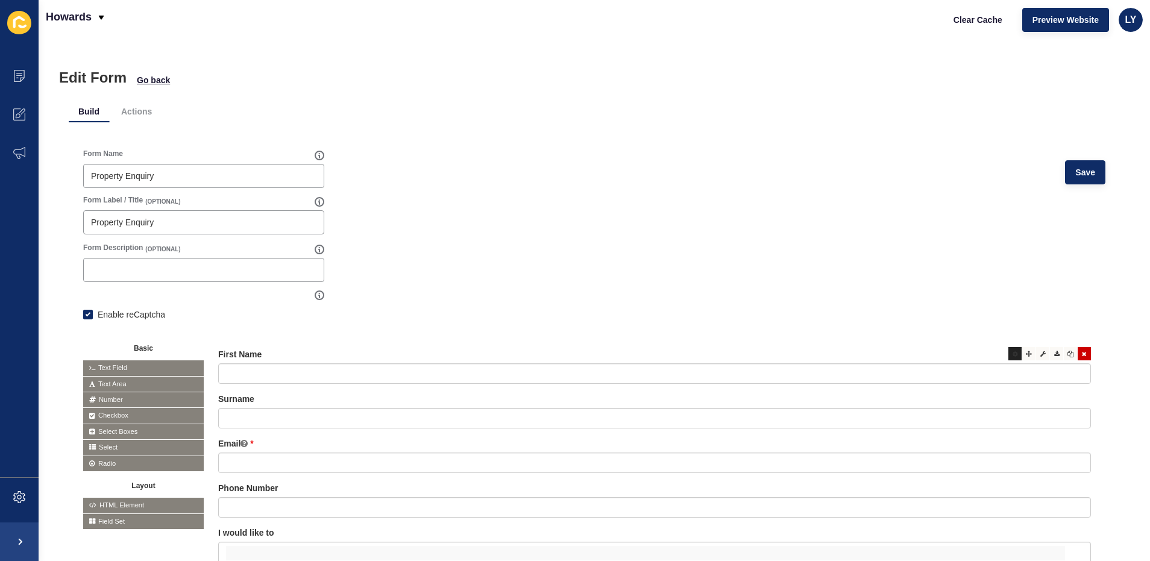
click at [1013, 354] on icon at bounding box center [1015, 354] width 5 height 6
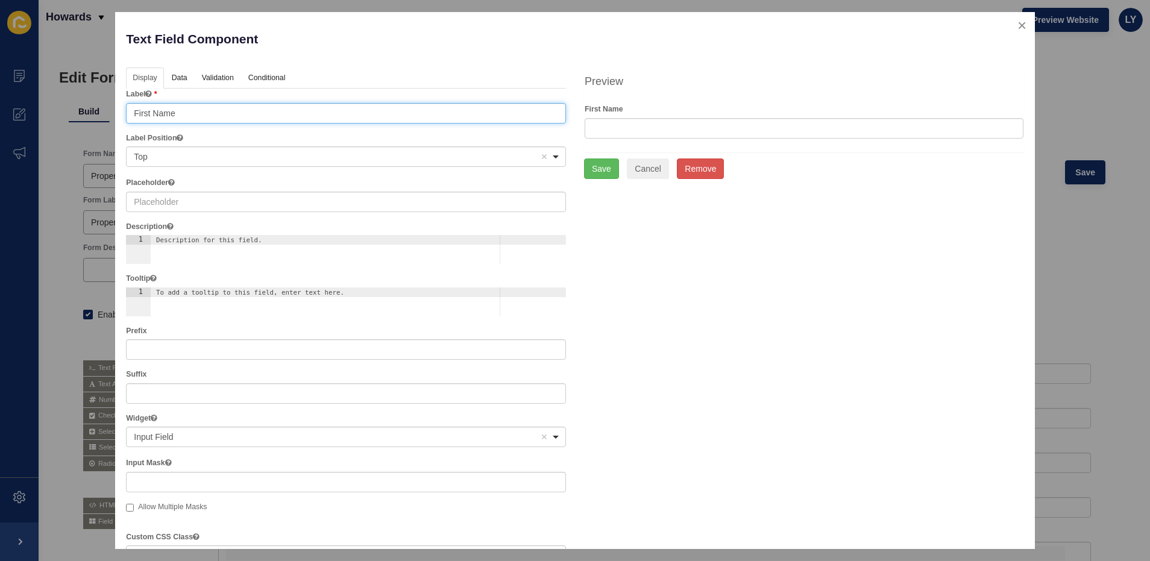
click at [189, 112] on input "First Name" at bounding box center [346, 113] width 440 height 20
type input "First Names"
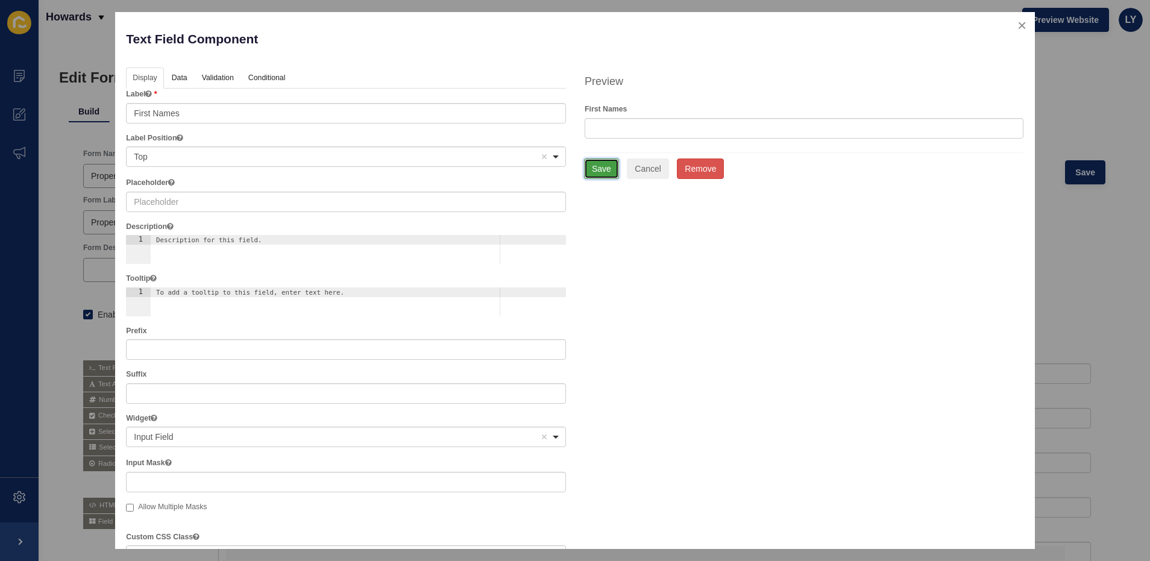
click at [611, 169] on button "Save" at bounding box center [601, 169] width 35 height 20
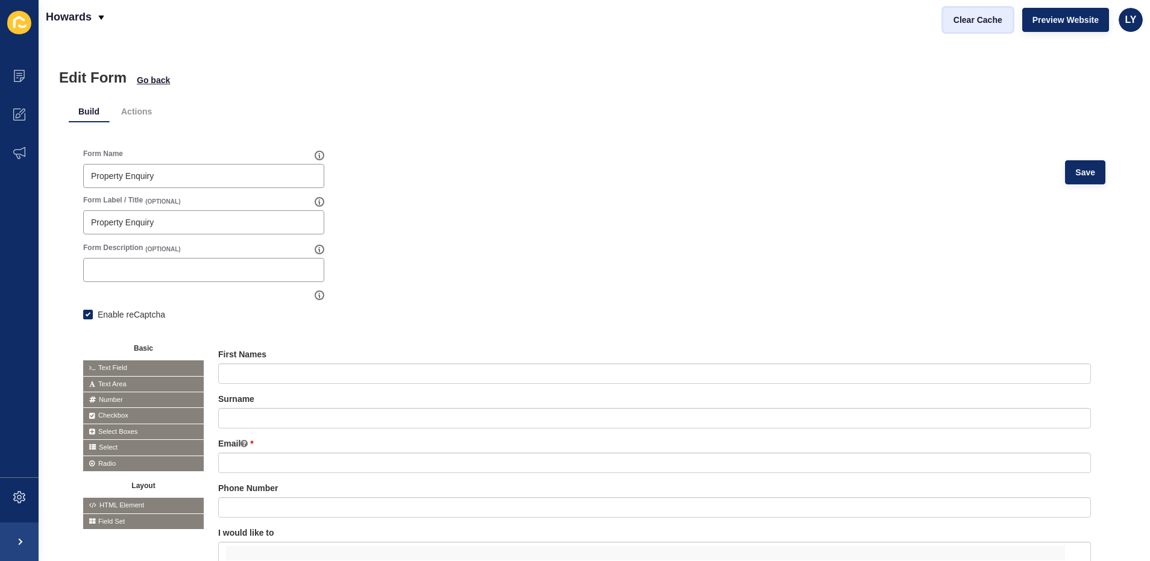
click at [964, 20] on span "Clear Cache" at bounding box center [978, 20] width 49 height 12
click at [1072, 181] on button "Save" at bounding box center [1085, 172] width 40 height 24
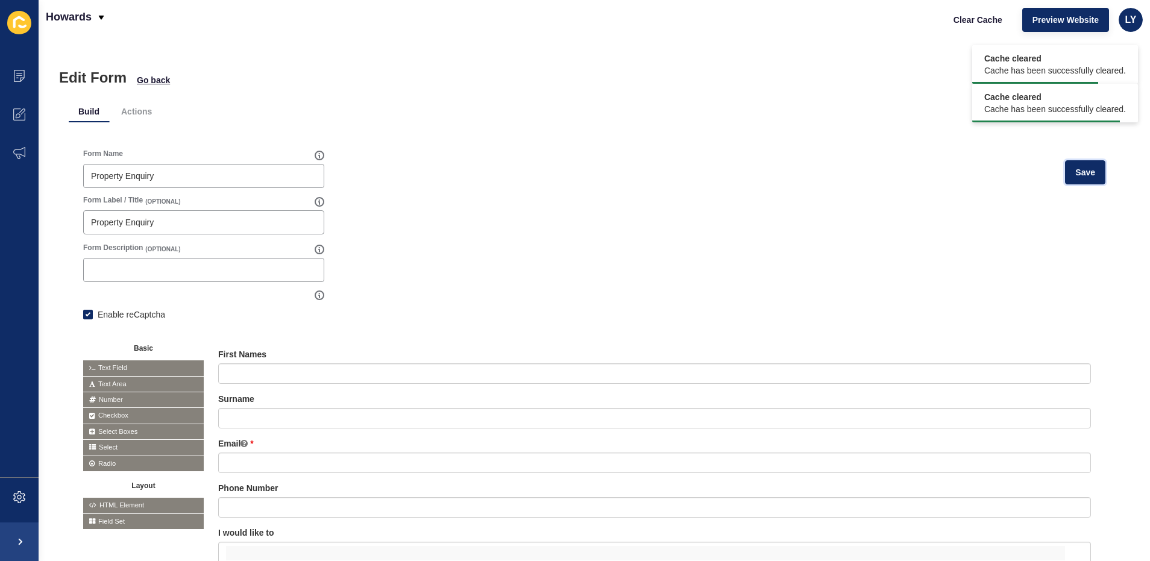
click at [1076, 179] on button "Save" at bounding box center [1085, 172] width 40 height 24
click at [958, 23] on span "Clear Cache" at bounding box center [978, 20] width 49 height 12
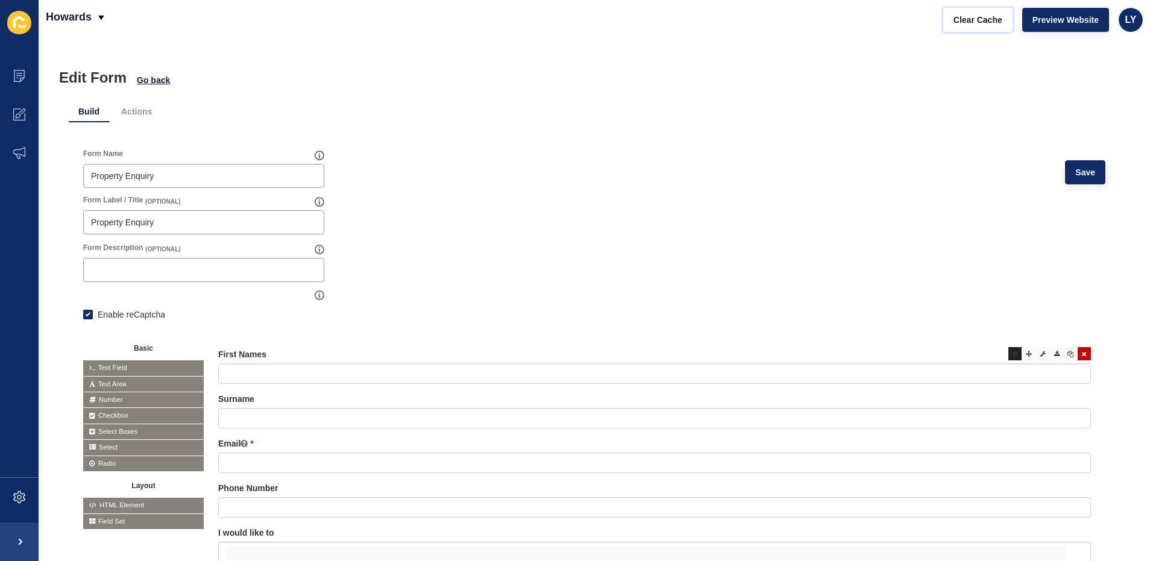
click at [1013, 353] on icon at bounding box center [1015, 354] width 5 height 6
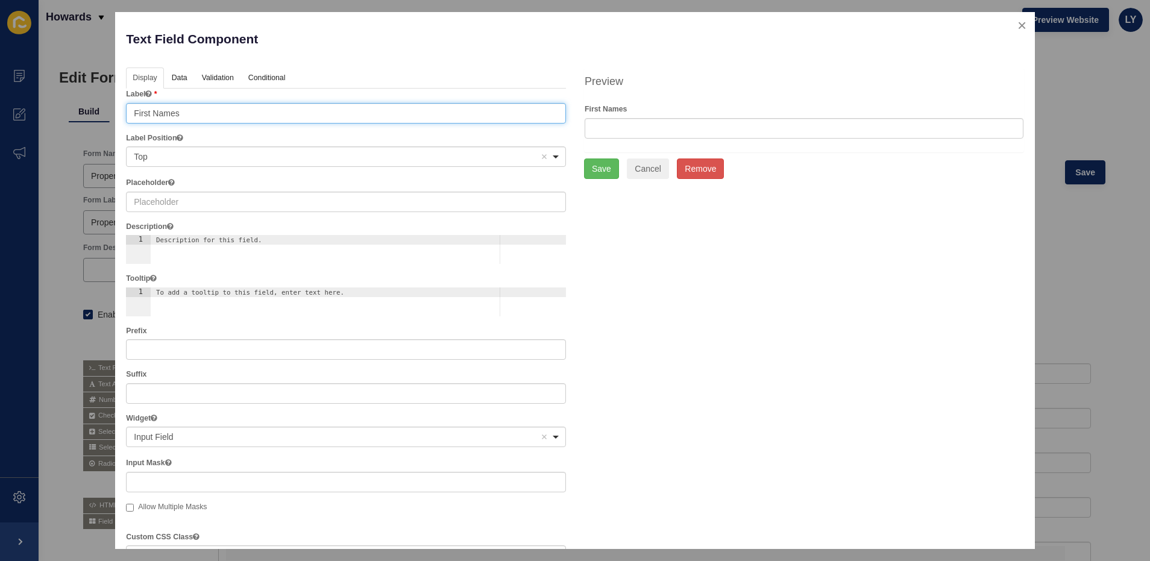
click at [250, 107] on input "First Names" at bounding box center [346, 113] width 440 height 20
type input "First Name"
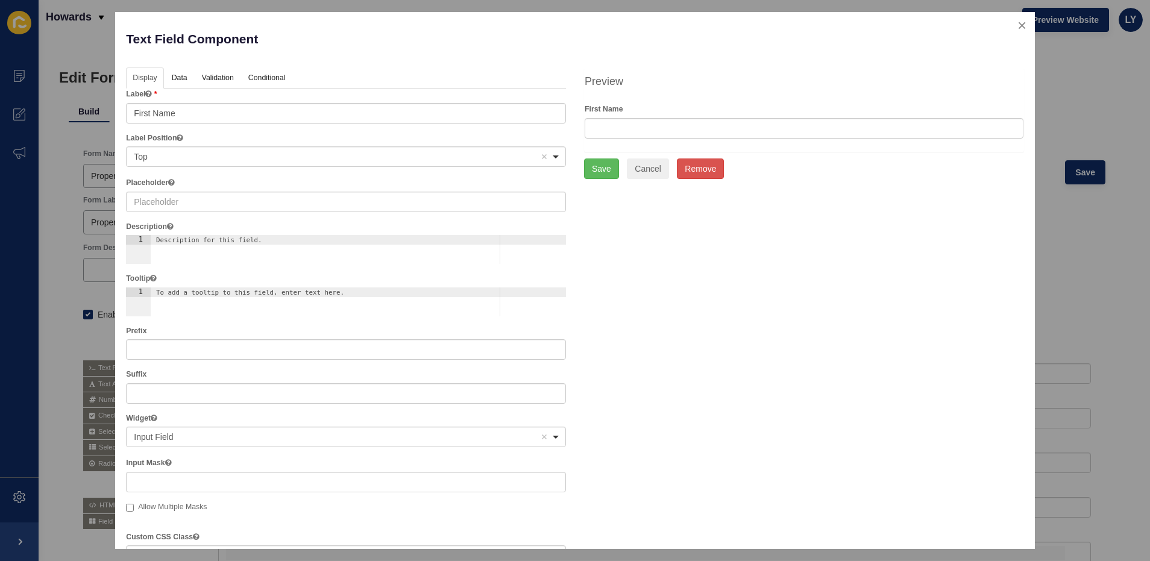
drag, startPoint x: 645, startPoint y: 231, endPoint x: 641, endPoint y: 221, distance: 11.4
click at [649, 231] on div "Display Data Validation API Conditional Logic Layout Label First Name Label Pos…" at bounding box center [575, 449] width 916 height 762
click at [583, 154] on div "Preview First Name Save Cancel Remove" at bounding box center [804, 124] width 458 height 112
click at [596, 169] on button "Save" at bounding box center [601, 169] width 35 height 20
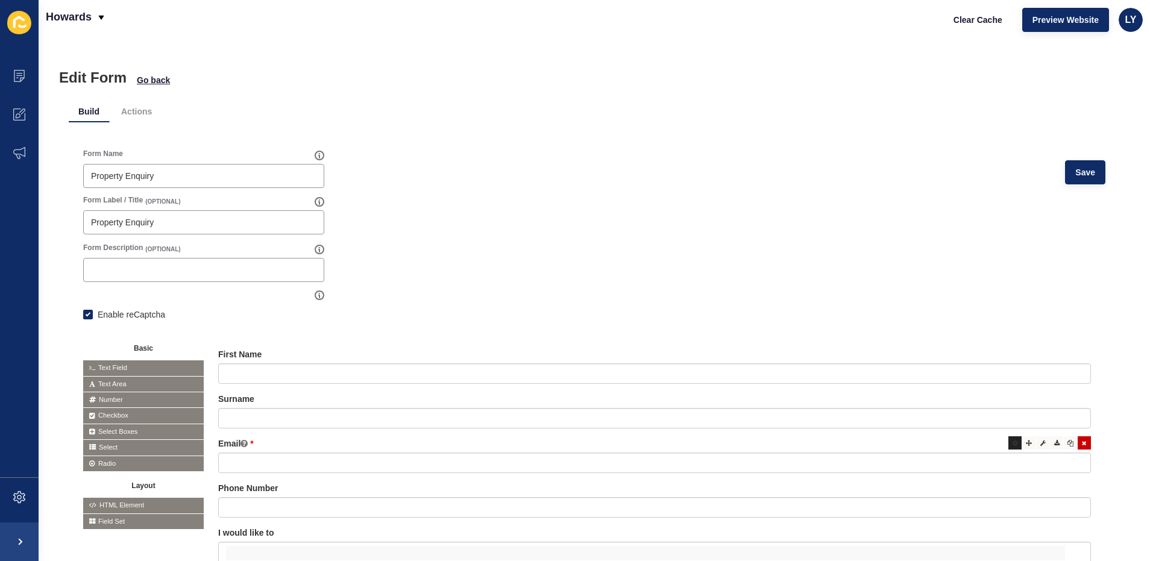
click at [1008, 448] on div at bounding box center [1014, 442] width 13 height 13
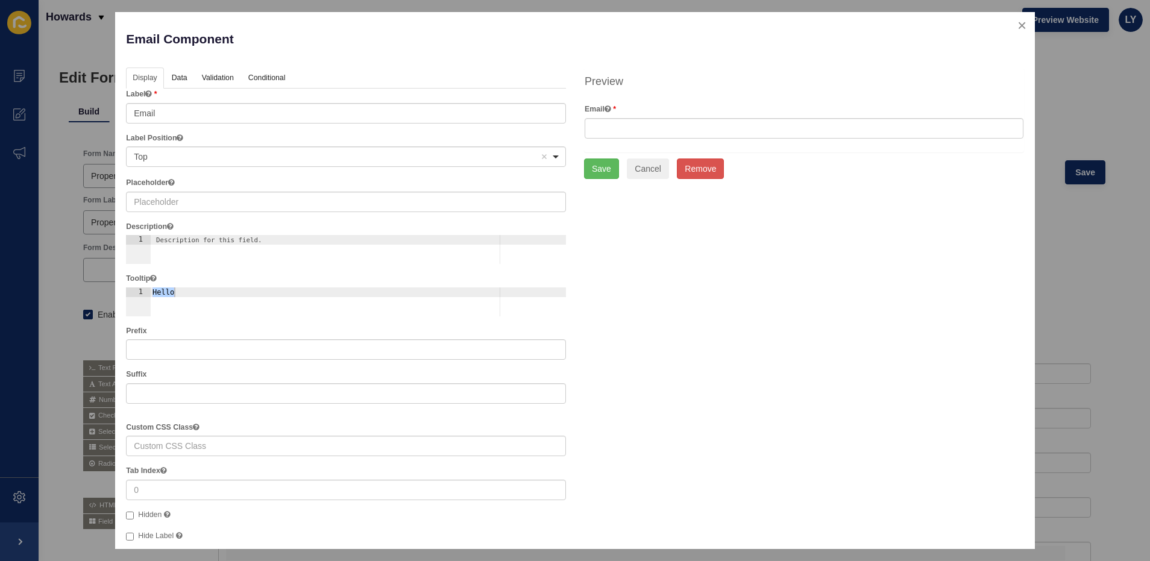
type textarea "Hello"
click at [174, 295] on div "Hello" at bounding box center [358, 312] width 416 height 48
click at [277, 250] on div "Description for this field." at bounding box center [358, 259] width 416 height 48
click at [236, 286] on div "Tooltip 1 ההההההההההההההההההההההההההההההההההההההההההההההההההההההההההההההההההההה…" at bounding box center [346, 294] width 440 height 43
click at [230, 313] on div at bounding box center [358, 312] width 416 height 48
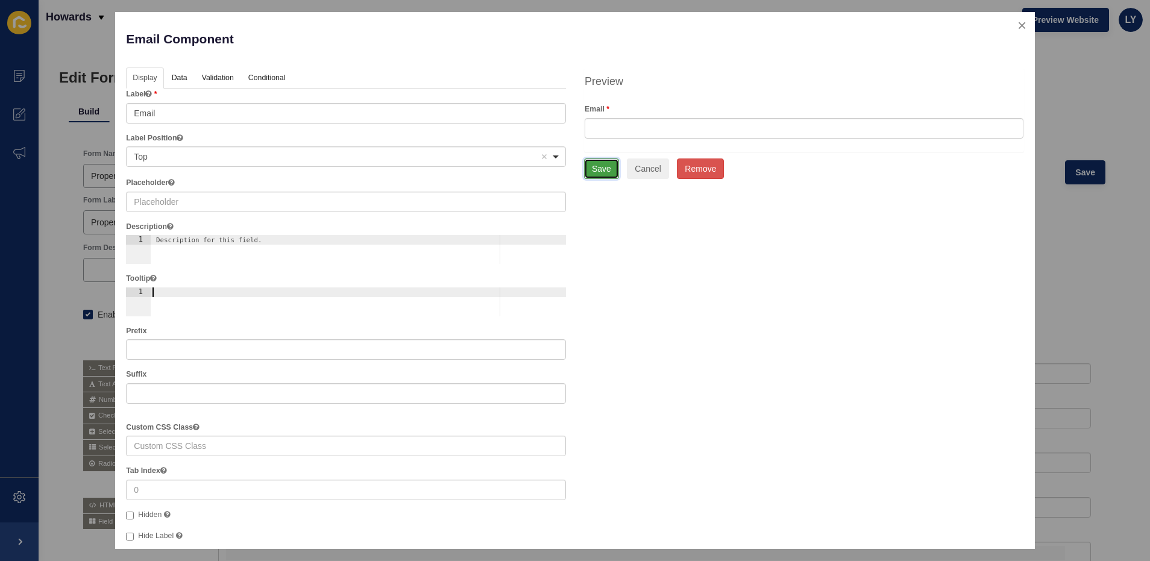
click at [591, 171] on button "Save" at bounding box center [601, 169] width 35 height 20
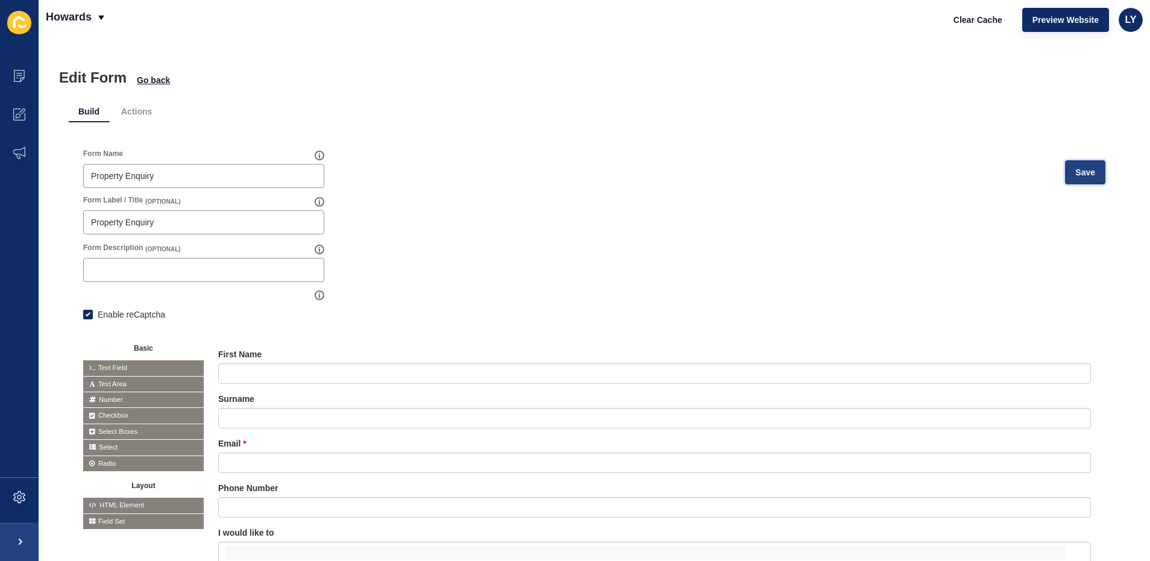
click at [1075, 173] on span "Save" at bounding box center [1085, 172] width 20 height 12
click at [113, 106] on li "Actions" at bounding box center [137, 112] width 50 height 22
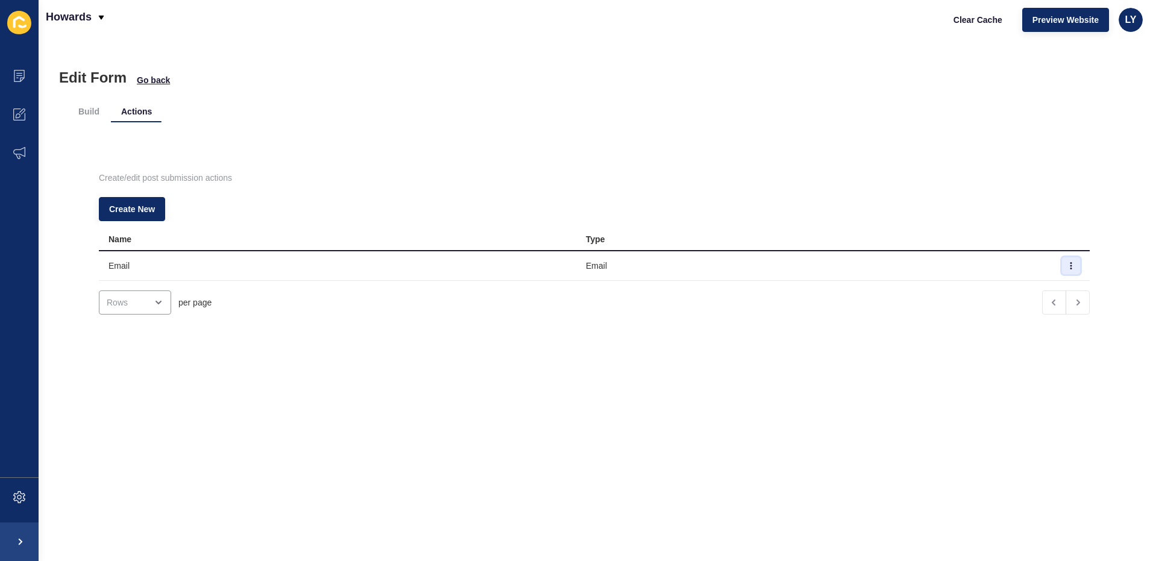
click at [1067, 265] on icon "button" at bounding box center [1070, 265] width 7 height 7
click at [1007, 286] on link "Edit" at bounding box center [1020, 290] width 84 height 27
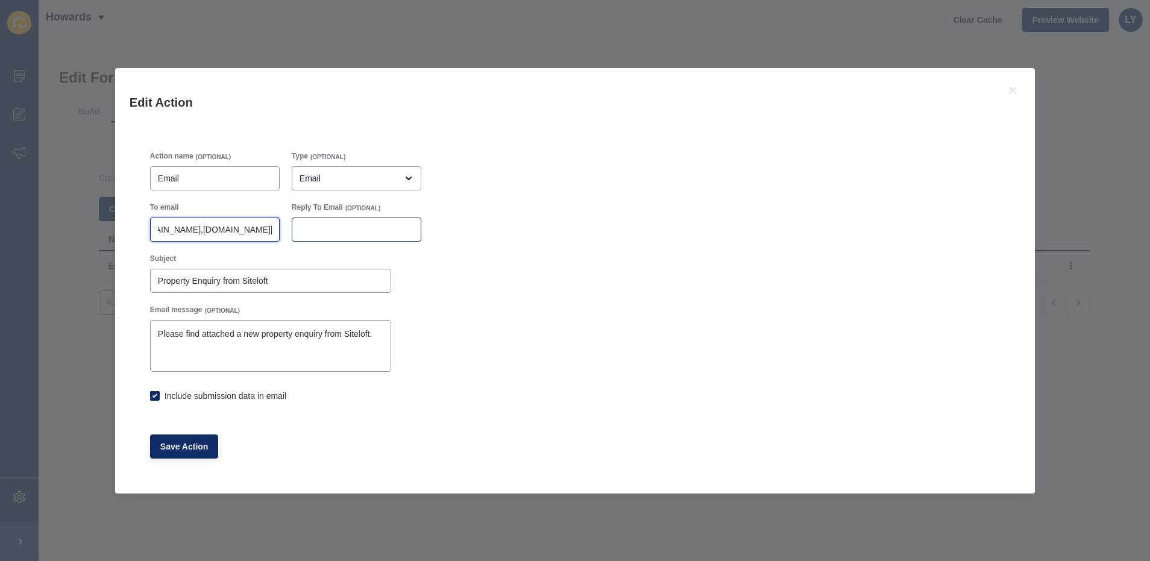
scroll to position [0, 171]
drag, startPoint x: 219, startPoint y: 228, endPoint x: 207, endPoint y: 234, distance: 13.8
click at [296, 224] on div "To email [EMAIL_ADDRESS][DOMAIN_NAME],[DOMAIN_NAME][EMAIL_ADDRESS][DOMAIN_NAME]…" at bounding box center [285, 221] width 283 height 51
click at [201, 231] on input "[EMAIL_ADDRESS][DOMAIN_NAME],[DOMAIN_NAME][EMAIL_ADDRESS][DOMAIN_NAME]" at bounding box center [215, 230] width 114 height 12
click at [180, 230] on input "[EMAIL_ADDRESS][DOMAIN_NAME],[DOMAIN_NAME][EMAIL_ADDRESS][DOMAIN_NAME]" at bounding box center [215, 230] width 114 height 12
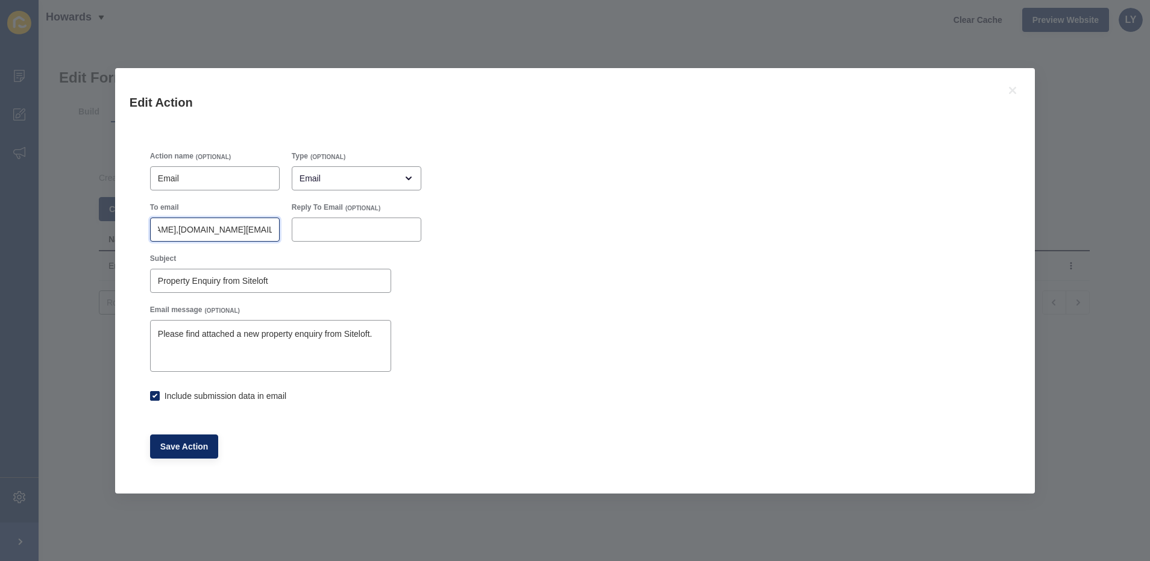
scroll to position [0, 123]
click at [180, 231] on input "[EMAIL_ADDRESS][DOMAIN_NAME],[DOMAIN_NAME][EMAIL_ADDRESS][DOMAIN_NAME]" at bounding box center [215, 230] width 114 height 12
type input "[EMAIL_ADDRESS][DOMAIN_NAME], [DOMAIN_NAME][EMAIL_ADDRESS][DOMAIN_NAME]"
checkbox input "true"
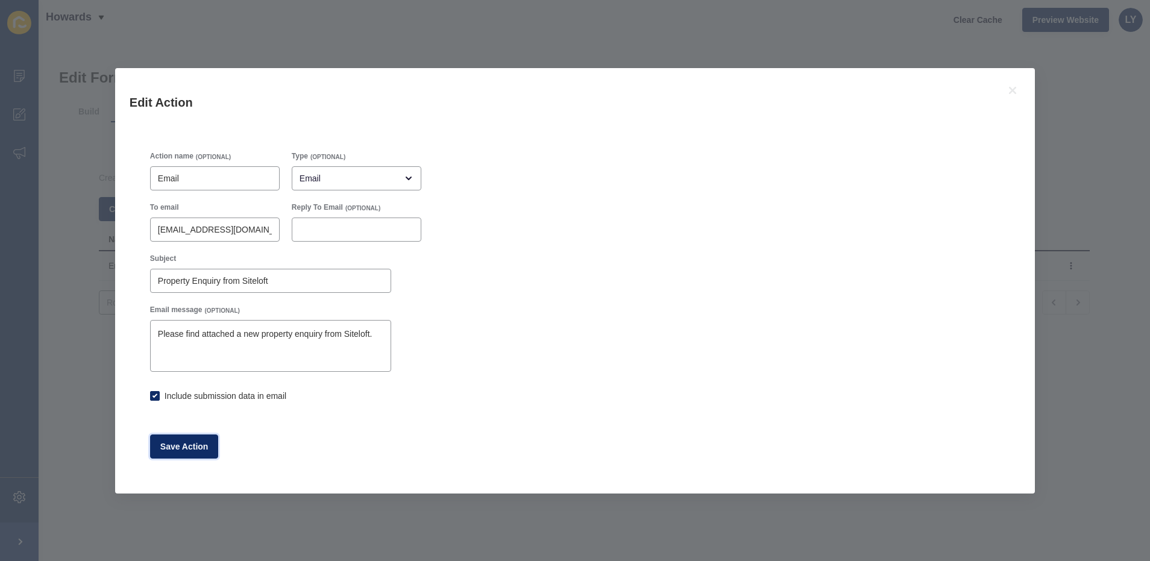
drag, startPoint x: 180, startPoint y: 456, endPoint x: 332, endPoint y: 402, distance: 161.1
click at [331, 403] on form "Action name (OPTIONAL) Email Type (OPTIONAL) Email To email [EMAIL_ADDRESS][DOM…" at bounding box center [285, 304] width 283 height 319
click at [198, 225] on input "[EMAIL_ADDRESS][DOMAIN_NAME], [DOMAIN_NAME][EMAIL_ADDRESS][DOMAIN_NAME]" at bounding box center [215, 230] width 114 height 12
click at [218, 224] on input "[EMAIL_ADDRESS][DOMAIN_NAME], [DOMAIN_NAME][EMAIL_ADDRESS][DOMAIN_NAME]" at bounding box center [215, 230] width 114 height 12
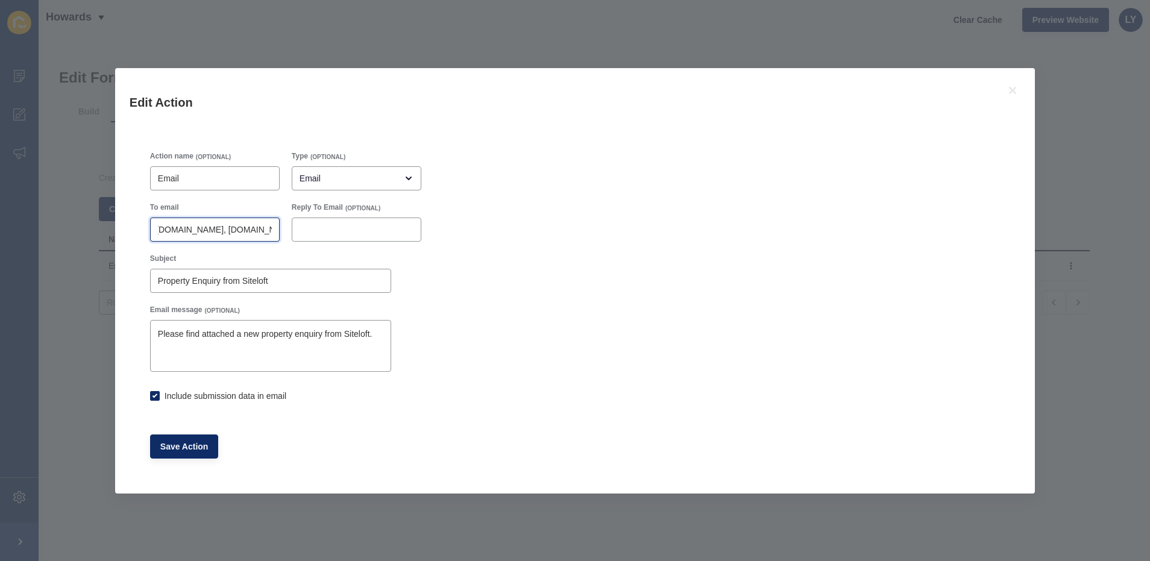
click at [224, 225] on input "[EMAIL_ADDRESS][DOMAIN_NAME], [DOMAIN_NAME][EMAIL_ADDRESS][DOMAIN_NAME]" at bounding box center [215, 230] width 114 height 12
type input "[EMAIL_ADDRESS][DOMAIN_NAME]"
click at [185, 455] on button "Save Action" at bounding box center [184, 447] width 69 height 24
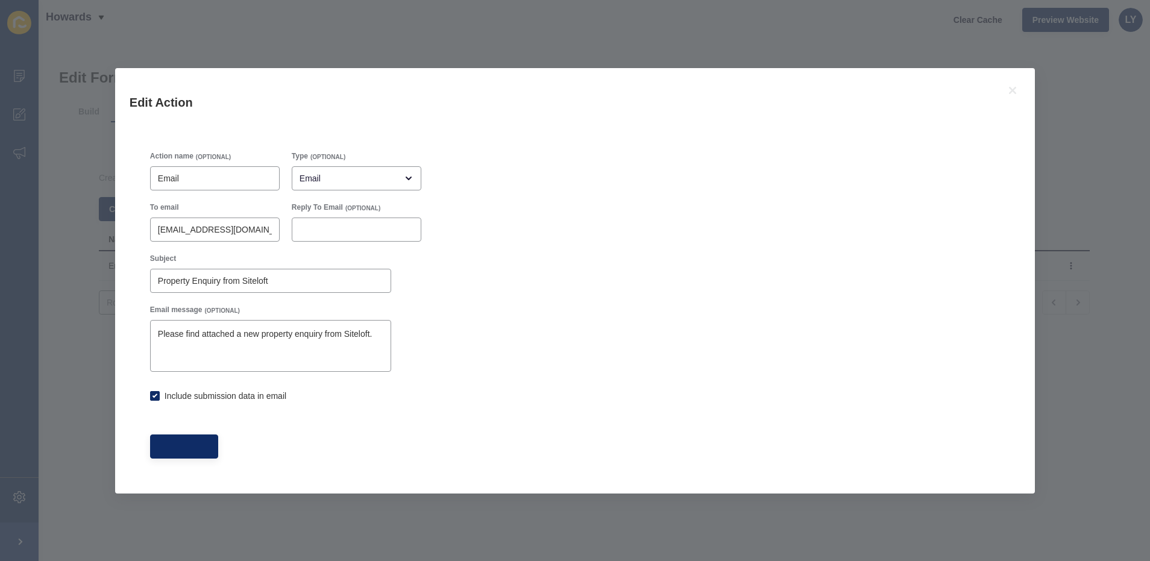
checkbox input "true"
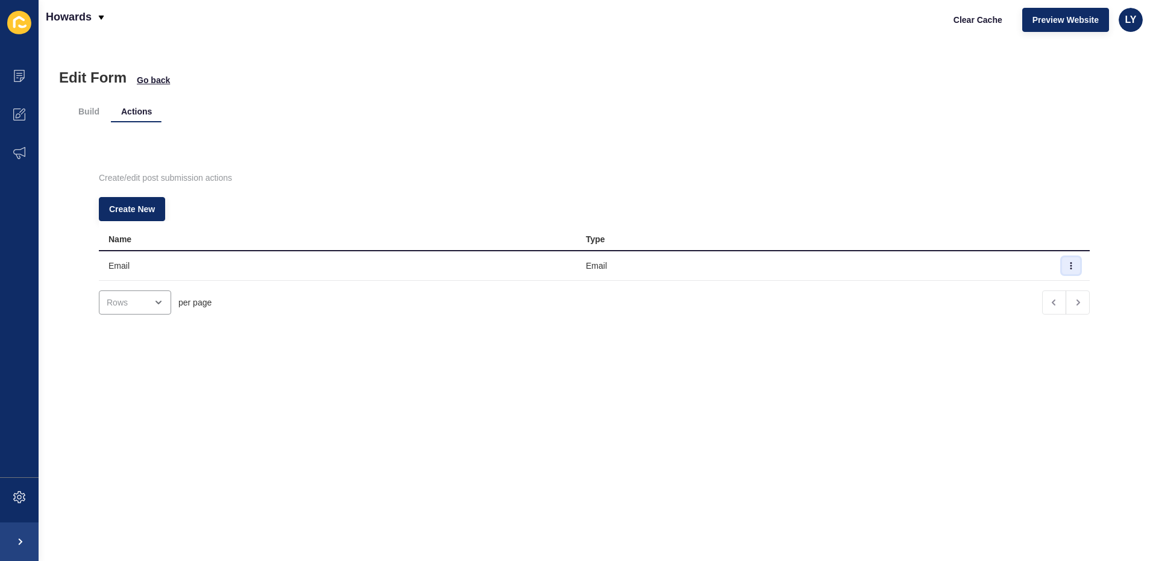
click at [1067, 266] on icon "button" at bounding box center [1070, 265] width 7 height 7
click at [1007, 291] on link "Edit" at bounding box center [1020, 290] width 84 height 27
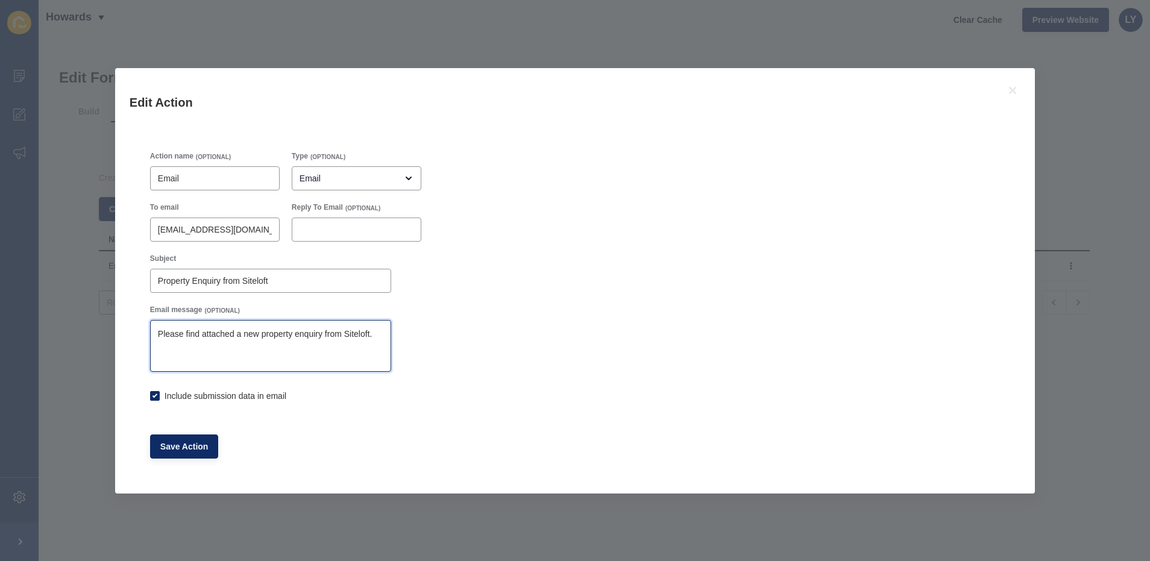
drag, startPoint x: 159, startPoint y: 328, endPoint x: 408, endPoint y: 333, distance: 249.0
click at [408, 333] on div "Email message (OPTIONAL) Please find attached a new property enquiry from Sitel…" at bounding box center [285, 338] width 283 height 79
click at [304, 354] on textarea "Please find attached a new property enquiry from Siteloft." at bounding box center [270, 346] width 237 height 48
checkbox input "true"
